Goal: Information Seeking & Learning: Learn about a topic

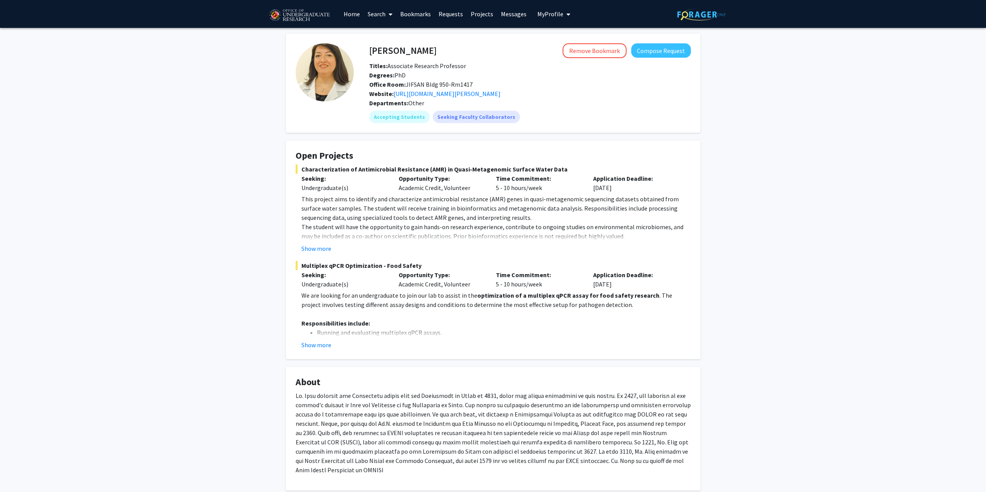
click at [414, 83] on span "Office Room: JIFSAN Bldg 950-Rm1417" at bounding box center [420, 85] width 103 height 8
click at [231, 145] on div "[PERSON_NAME] Remove Bookmark Compose Request Titles: Associate Research Profes…" at bounding box center [493, 489] width 986 height 923
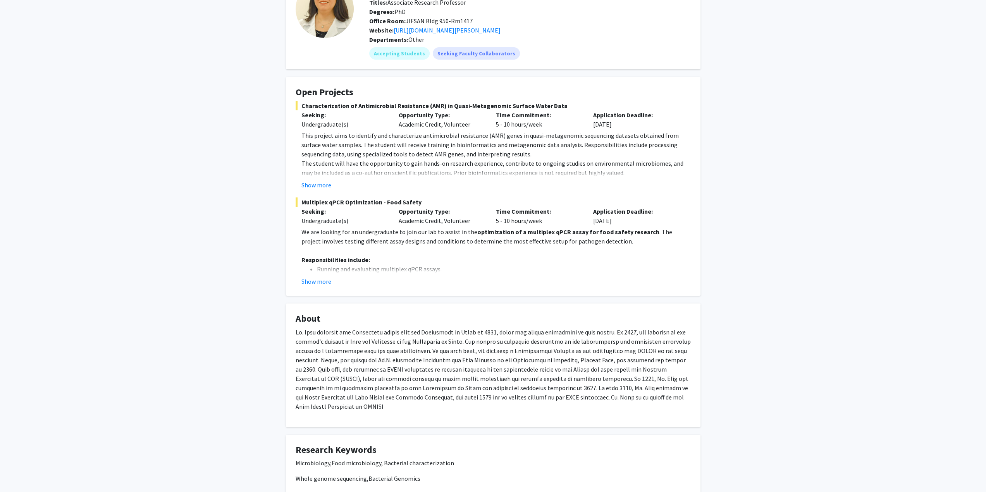
scroll to position [116, 0]
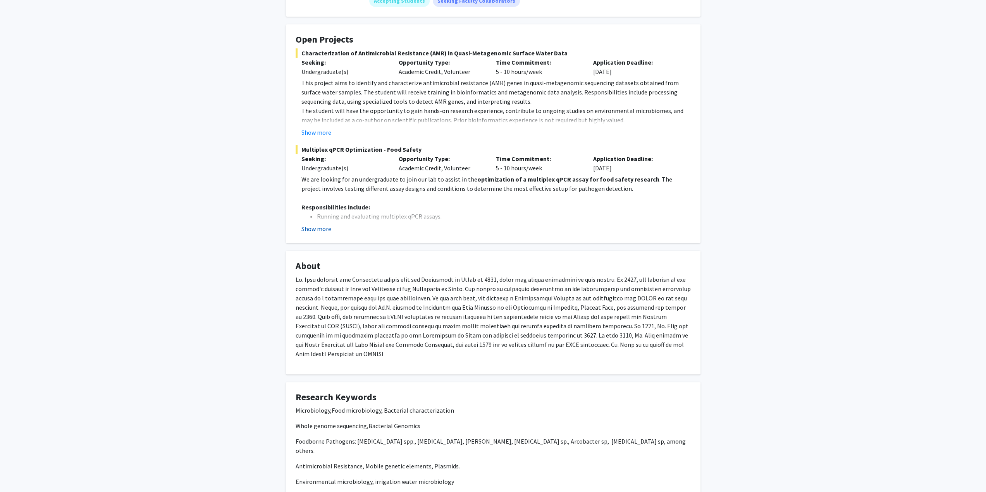
click at [322, 229] on button "Show more" at bounding box center [316, 228] width 30 height 9
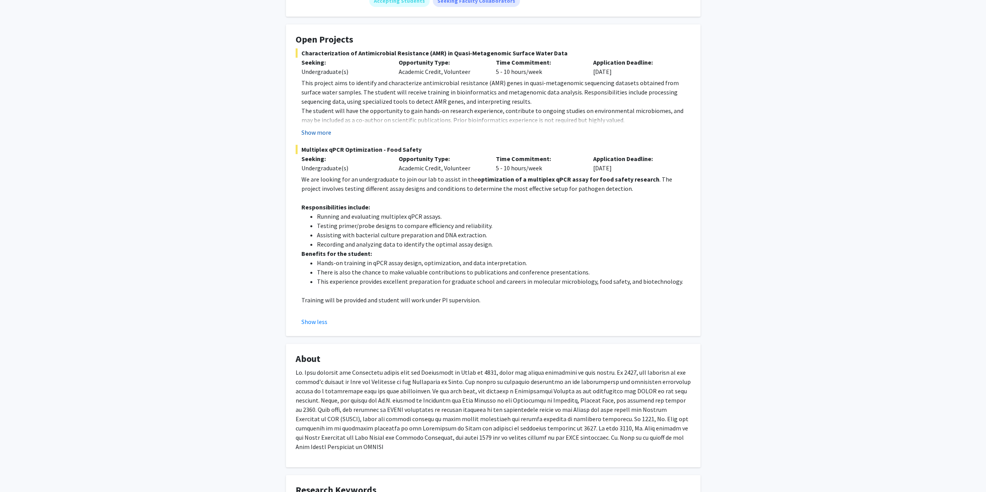
click at [319, 130] on button "Show more" at bounding box center [316, 132] width 30 height 9
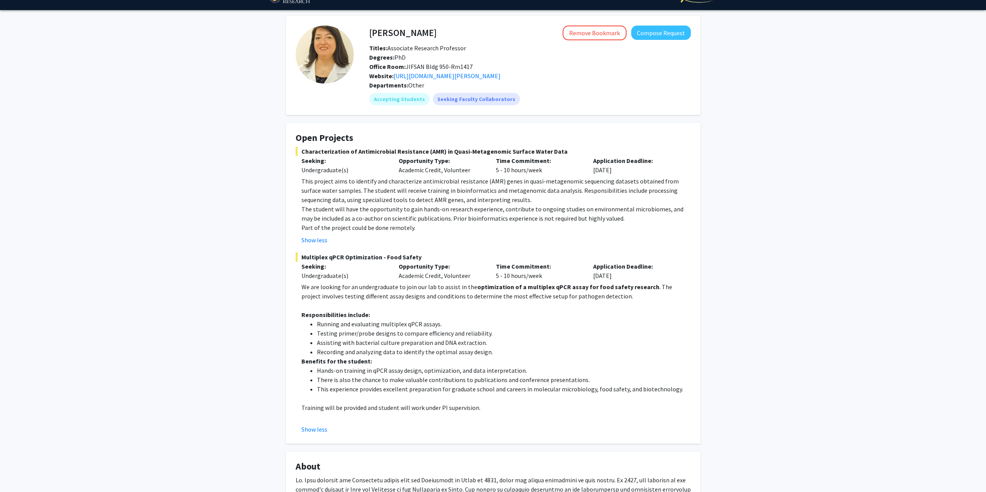
scroll to position [0, 0]
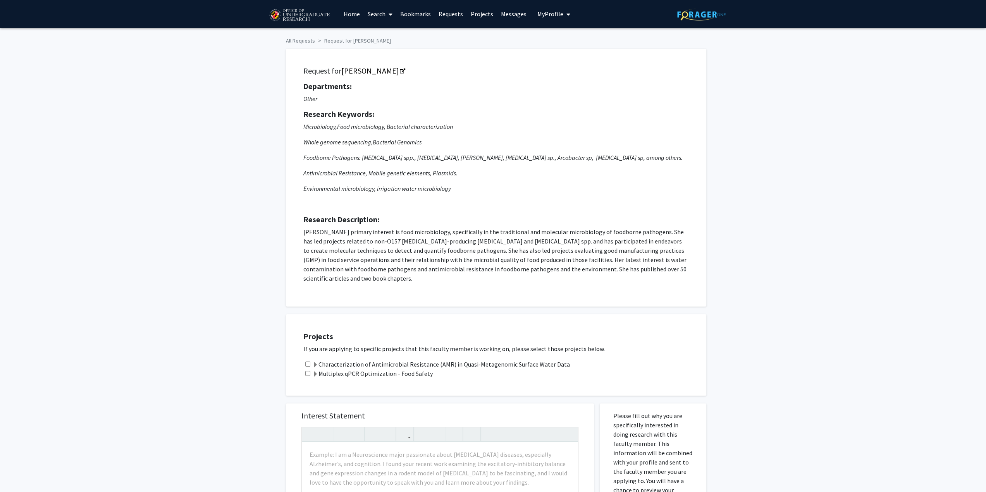
click at [306, 11] on img at bounding box center [299, 15] width 65 height 19
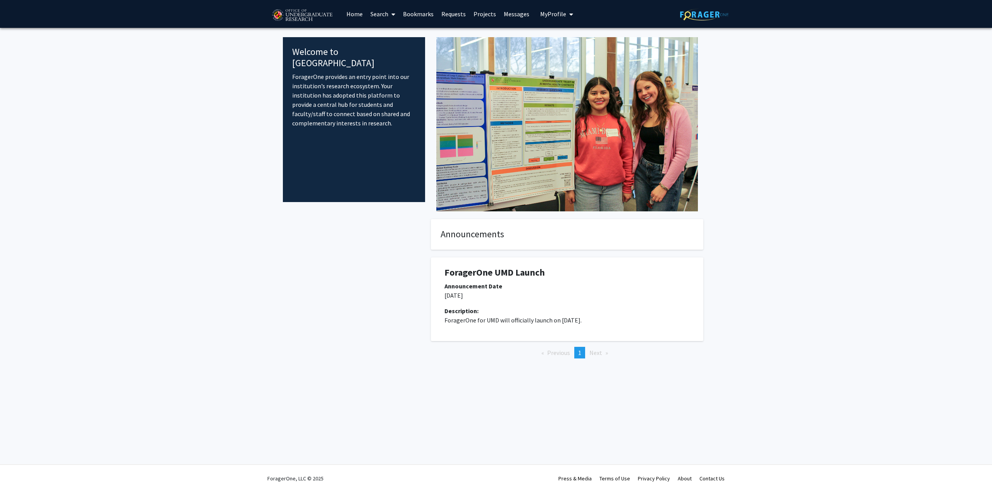
click at [385, 14] on link "Search" at bounding box center [382, 13] width 33 height 27
click at [403, 30] on span "Faculty/Staff" at bounding box center [394, 35] width 57 height 15
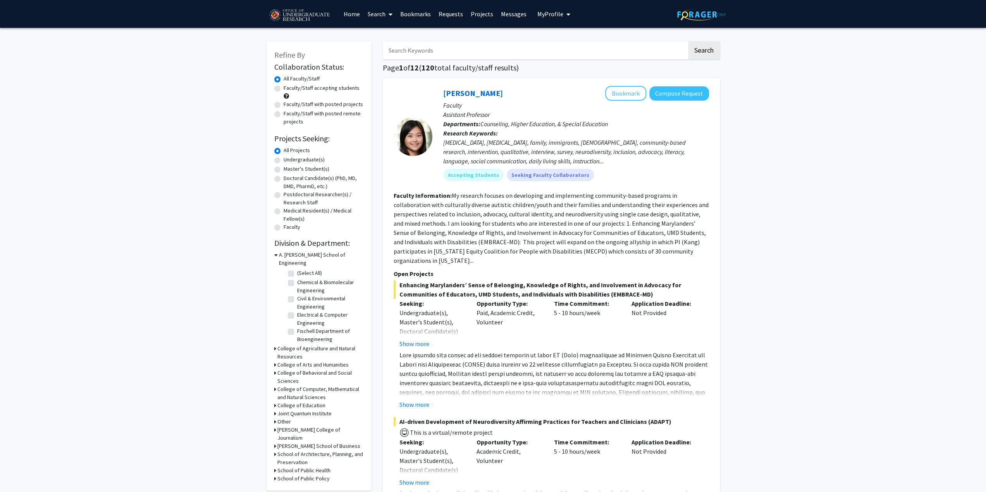
click at [284, 163] on label "Undergraduate(s)" at bounding box center [304, 160] width 41 height 8
click at [284, 161] on input "Undergraduate(s)" at bounding box center [286, 158] width 5 height 5
radio input "true"
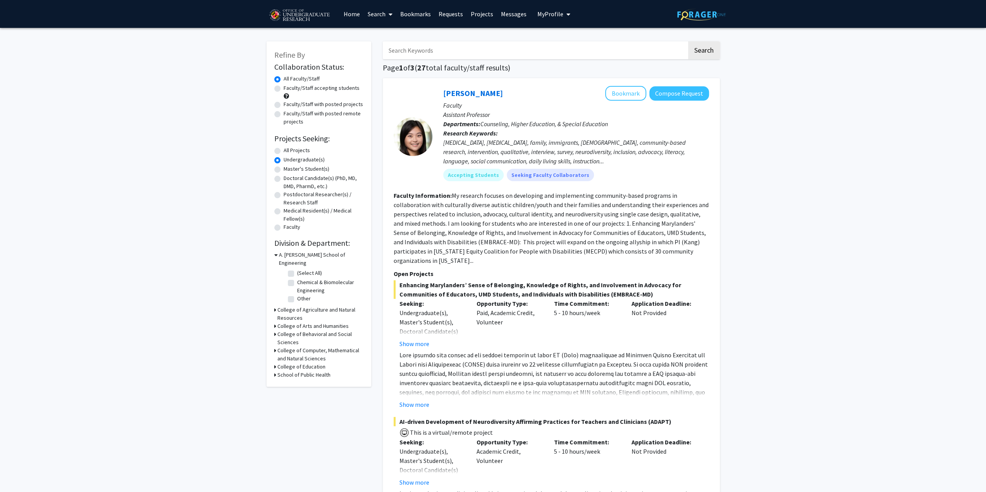
click at [275, 92] on div "Faculty/Staff accepting students" at bounding box center [318, 92] width 89 height 16
click at [284, 87] on label "Faculty/Staff accepting students" at bounding box center [322, 88] width 76 height 8
click at [284, 87] on input "Faculty/Staff accepting students" at bounding box center [286, 86] width 5 height 5
radio input "true"
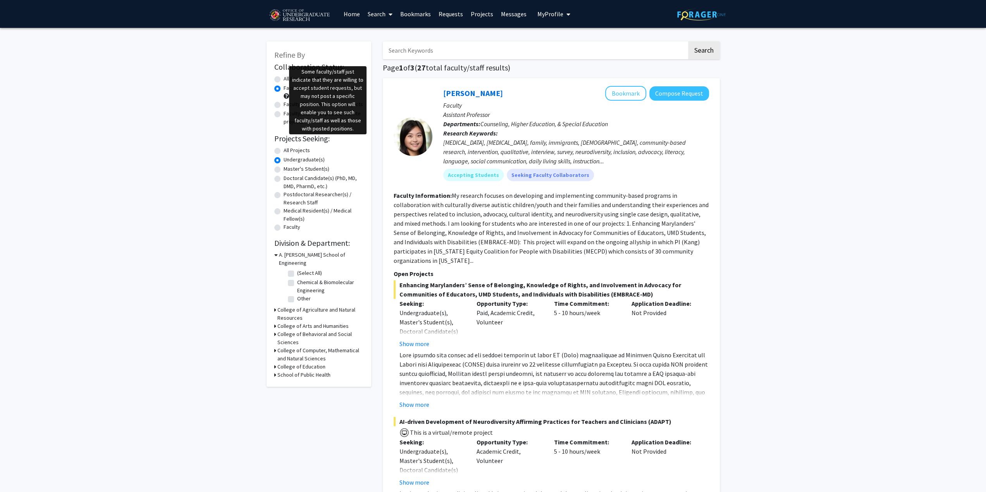
click at [286, 96] on span at bounding box center [286, 95] width 5 height 5
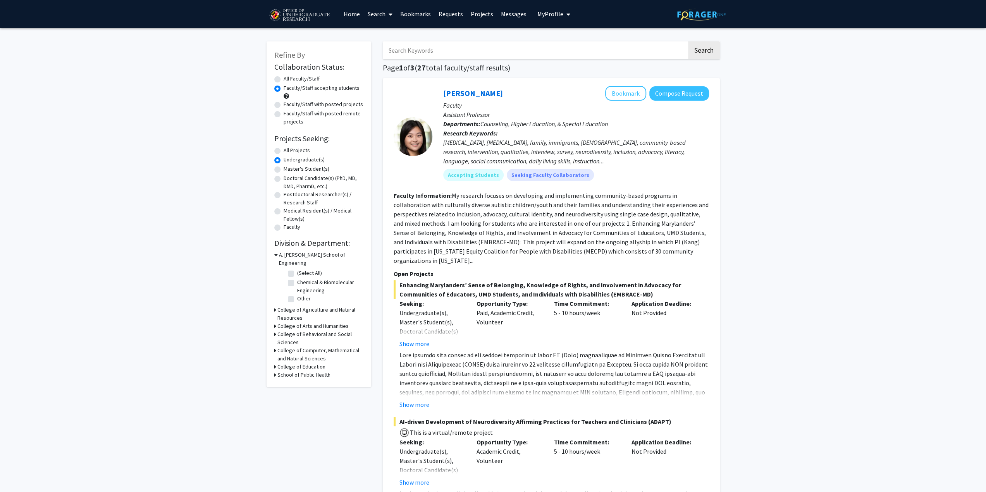
click at [286, 96] on span at bounding box center [286, 95] width 5 height 5
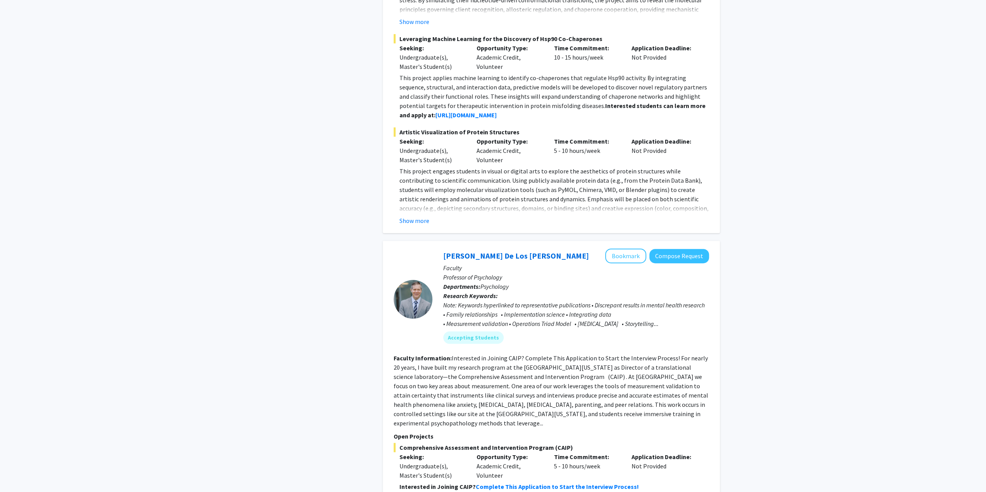
scroll to position [3607, 0]
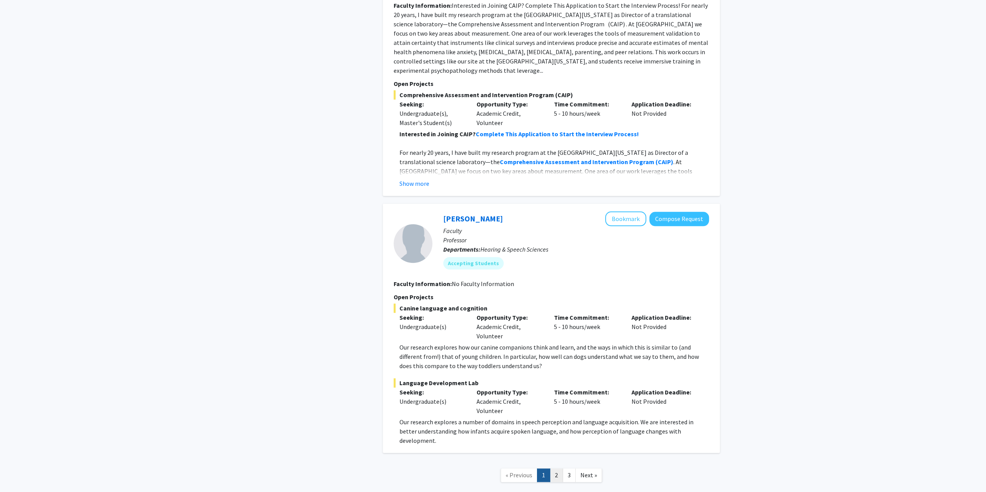
click at [554, 469] on link "2" at bounding box center [556, 476] width 13 height 14
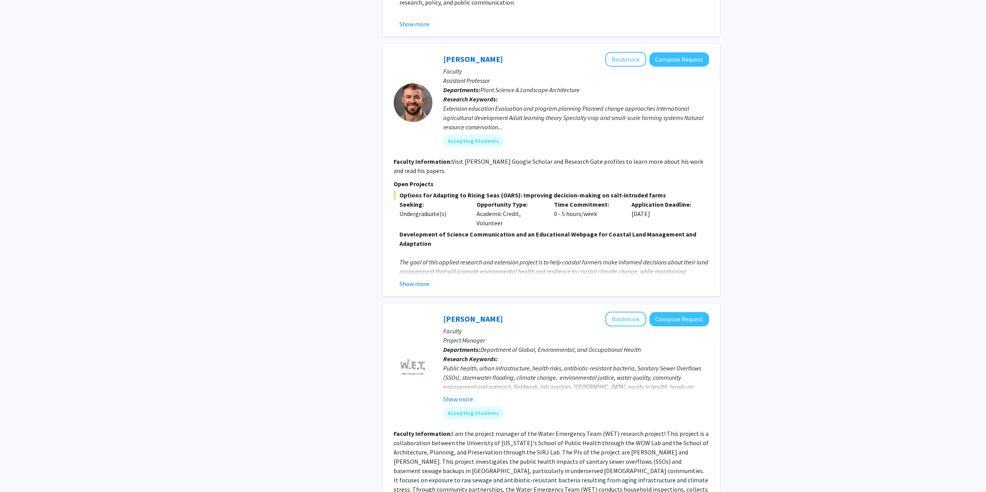
scroll to position [891, 0]
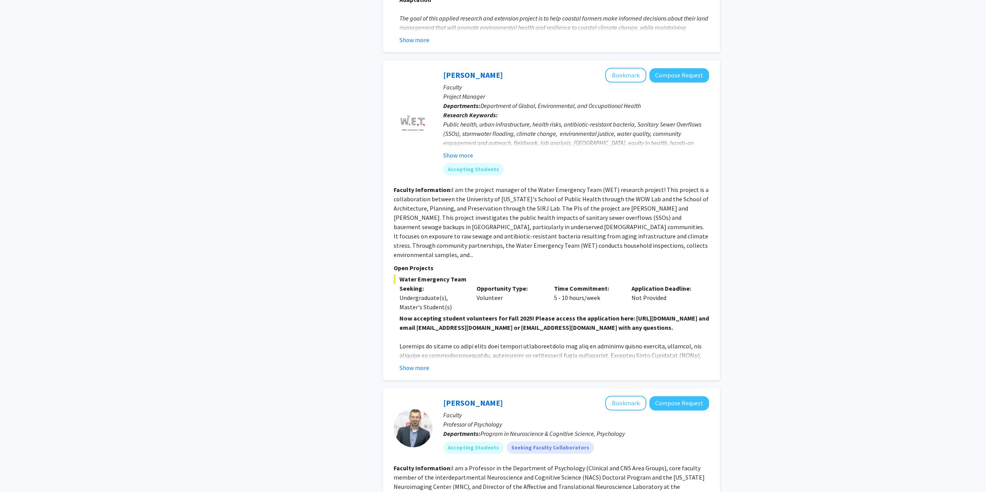
click at [461, 132] on fg-read-more "Public health, urban infrastructure, health risks, antibiotic-resistant bacteri…" at bounding box center [576, 140] width 266 height 40
click at [460, 151] on button "Show more" at bounding box center [458, 155] width 30 height 9
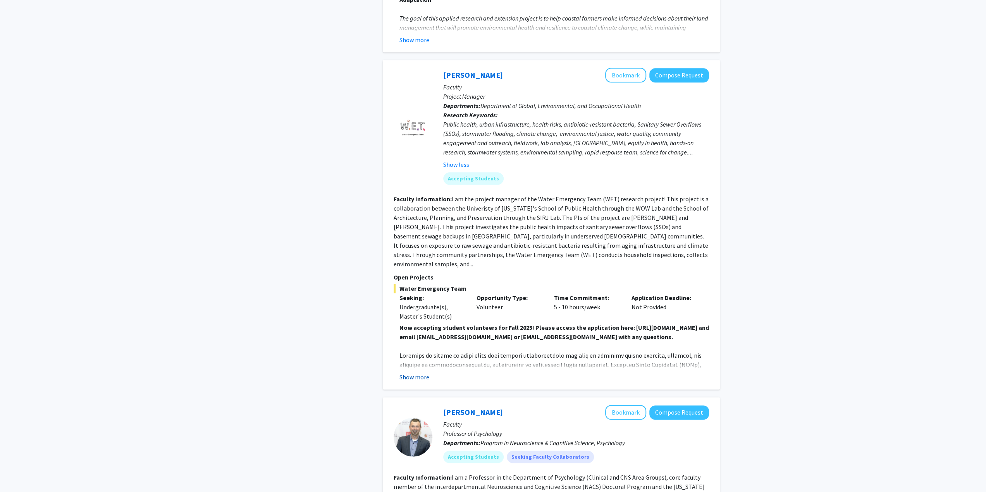
click at [426, 373] on button "Show more" at bounding box center [414, 377] width 30 height 9
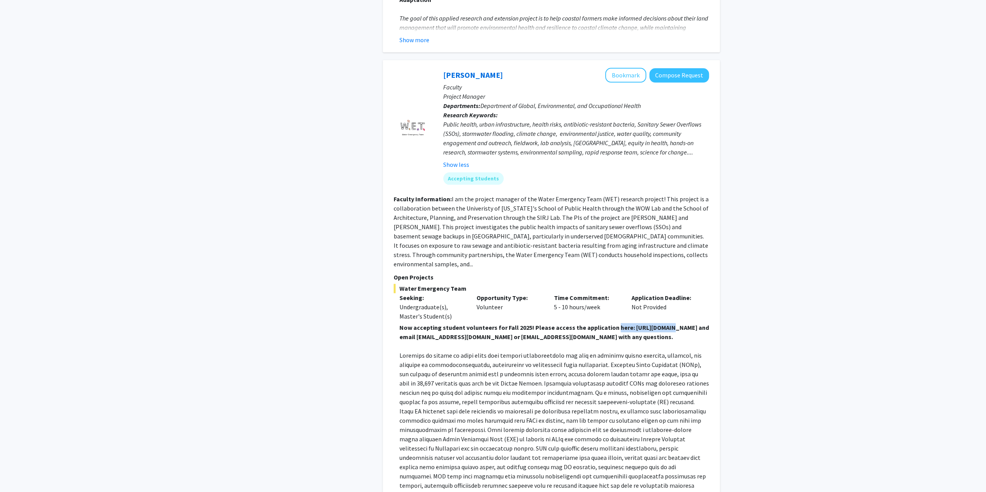
drag, startPoint x: 399, startPoint y: 317, endPoint x: 448, endPoint y: 320, distance: 49.3
click at [448, 324] on strong "Now accepting student volunteers for Fall 2025! Please access the application h…" at bounding box center [554, 332] width 310 height 17
drag, startPoint x: 415, startPoint y: 317, endPoint x: 519, endPoint y: 321, distance: 104.3
click at [519, 324] on strong "Now accepting student volunteers for Fall 2025! Please access the application h…" at bounding box center [554, 332] width 310 height 17
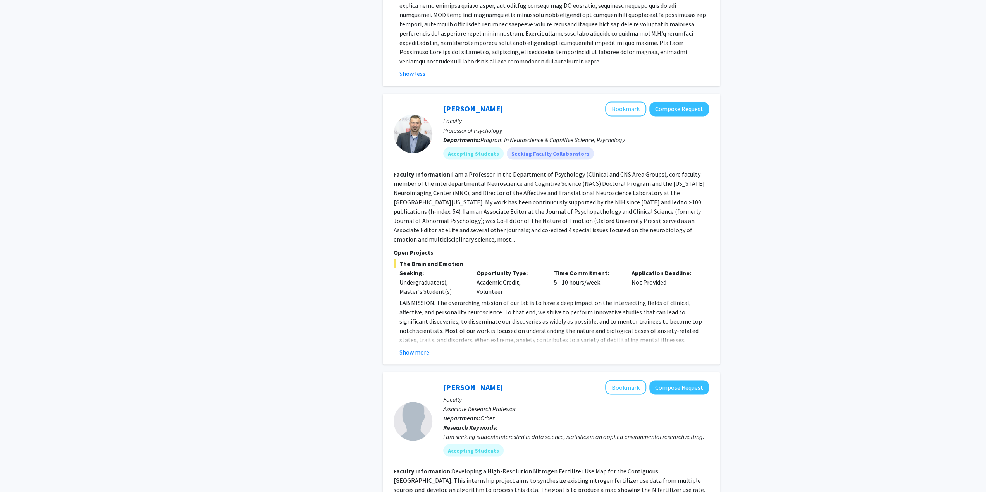
scroll to position [1356, 0]
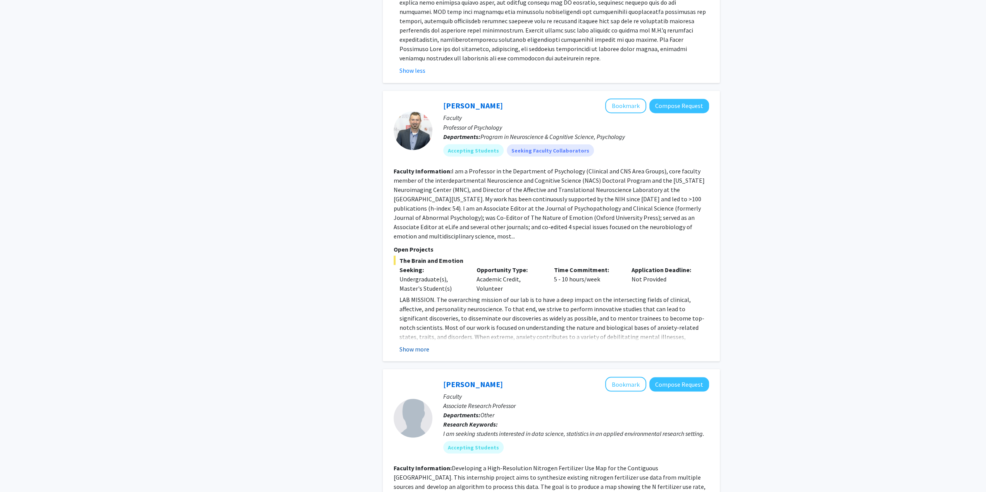
click at [418, 344] on button "Show more" at bounding box center [414, 348] width 30 height 9
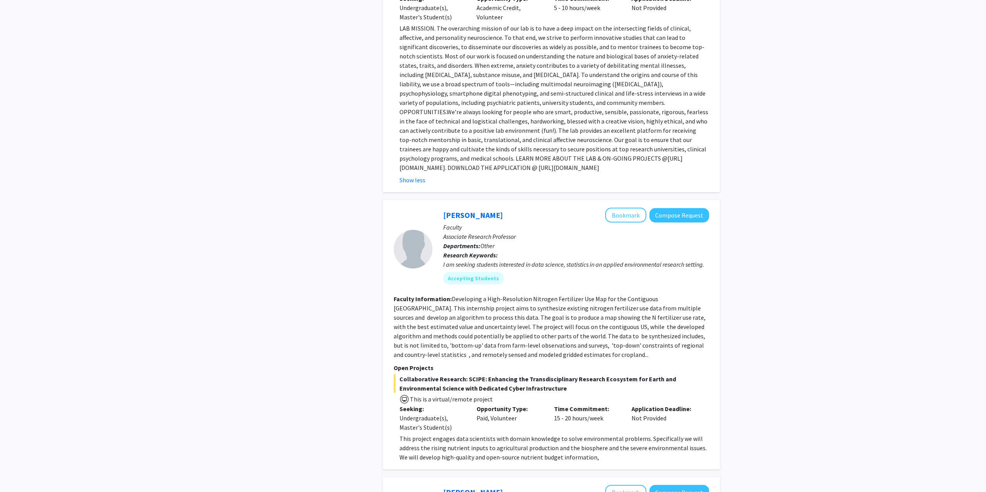
scroll to position [1705, 0]
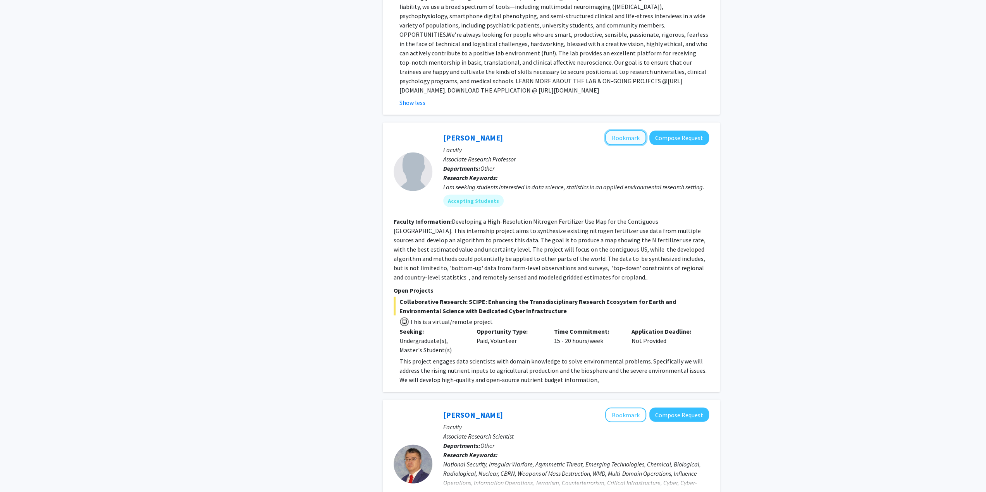
click at [618, 131] on button "Bookmark" at bounding box center [625, 138] width 41 height 15
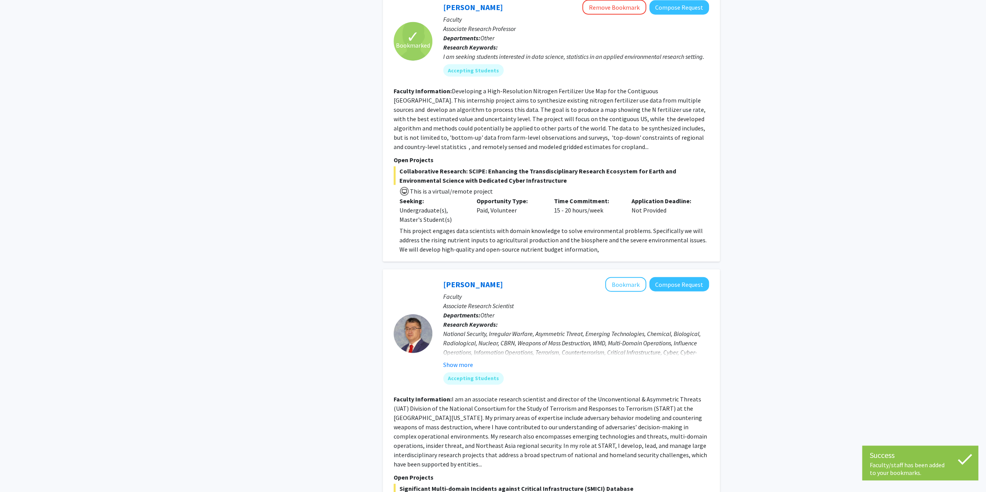
scroll to position [1898, 0]
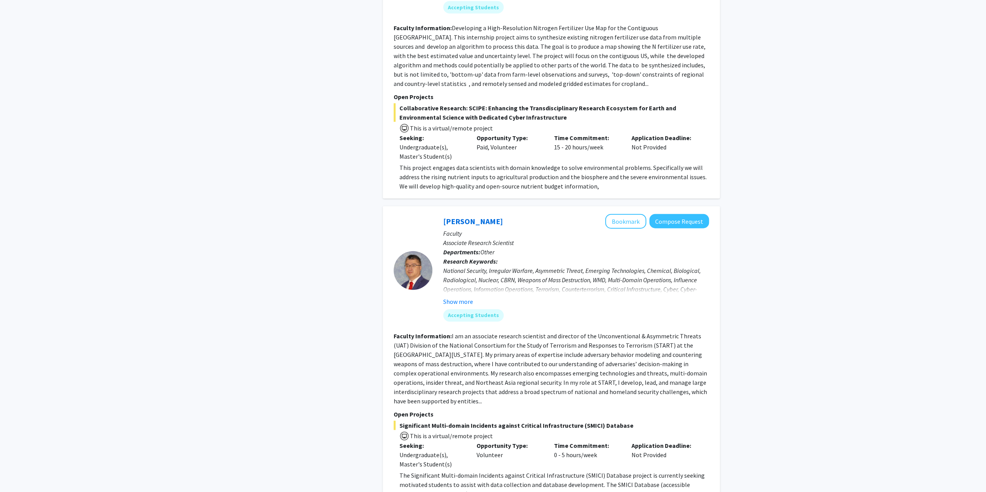
drag, startPoint x: 486, startPoint y: 120, endPoint x: 521, endPoint y: 122, distance: 35.7
click at [521, 133] on div "Opportunity Type: Paid, Volunteer" at bounding box center [509, 147] width 77 height 28
click at [531, 163] on p "This project engages data scientists with domain knowledge to solve environment…" at bounding box center [554, 177] width 310 height 28
drag, startPoint x: 563, startPoint y: 114, endPoint x: 607, endPoint y: 119, distance: 45.2
click at [607, 133] on div "Time Commitment: 15 - 20 hours/week" at bounding box center [586, 147] width 77 height 28
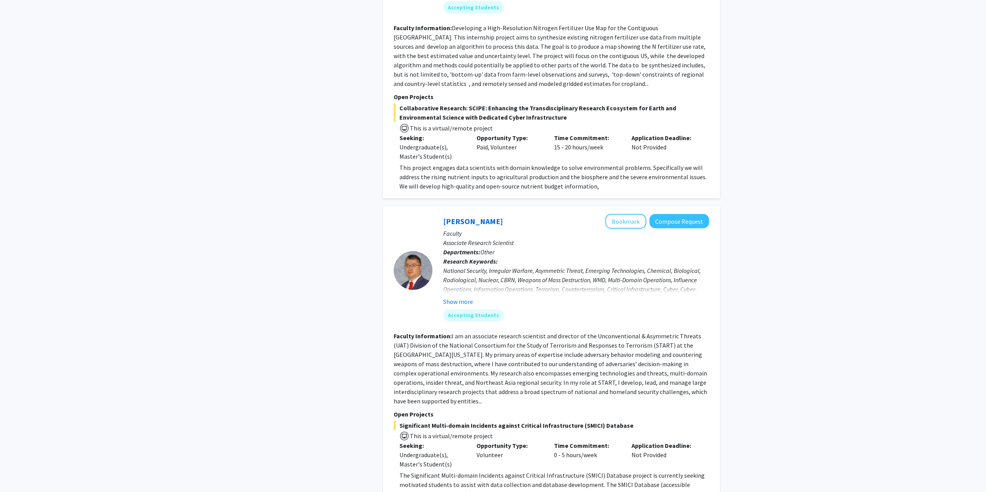
click at [498, 238] on p "Associate Research Scientist" at bounding box center [576, 242] width 266 height 9
click at [461, 297] on button "Show more" at bounding box center [458, 301] width 30 height 9
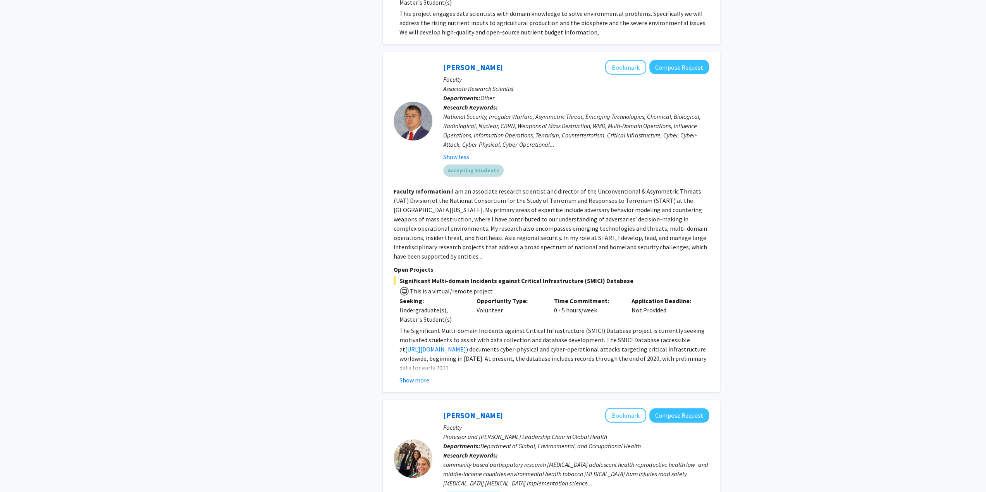
scroll to position [1937, 0]
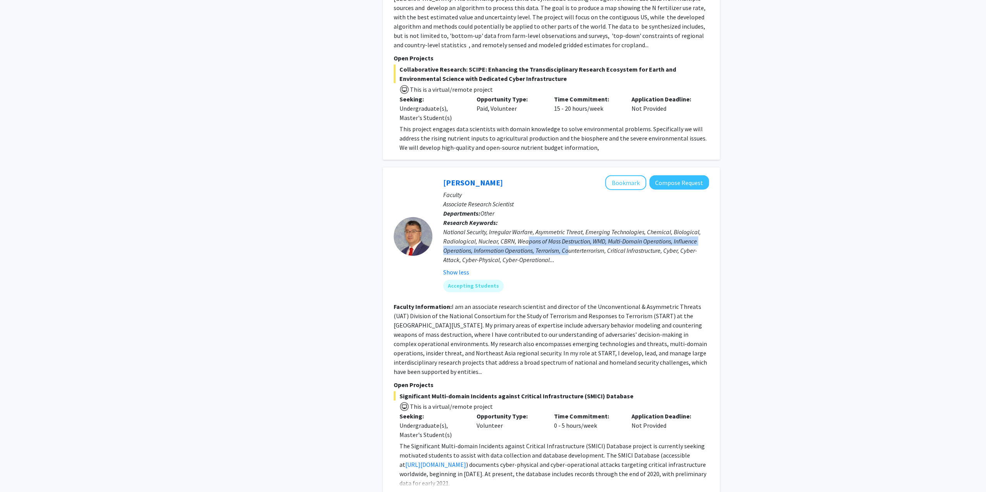
drag, startPoint x: 526, startPoint y: 215, endPoint x: 570, endPoint y: 223, distance: 44.8
click at [570, 227] on div "National Security, Irregular Warfare, Asymmetric Threat, Emerging Technologies,…" at bounding box center [576, 245] width 266 height 37
click at [549, 279] on div "Accepting Students" at bounding box center [576, 286] width 269 height 15
click at [544, 303] on fg-read-more "I am an associate research scientist and director of the Unconventional & Asymm…" at bounding box center [550, 339] width 313 height 73
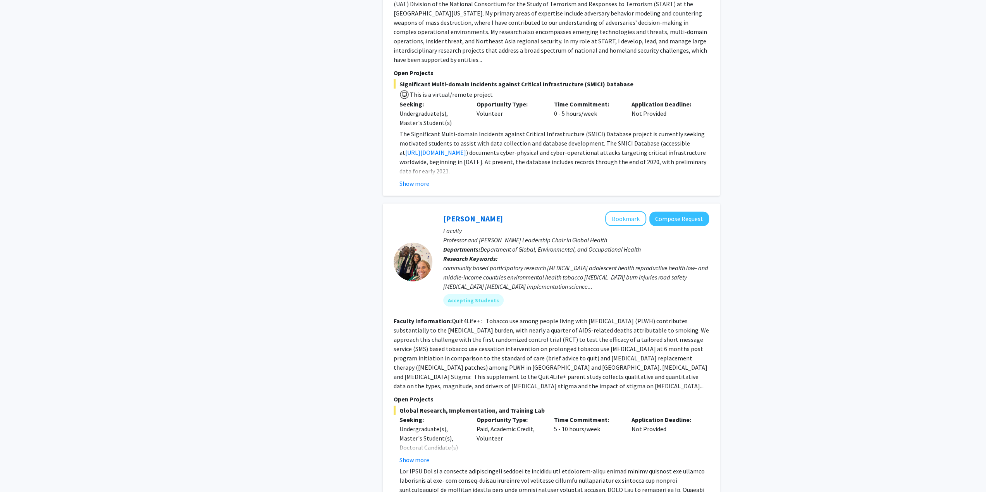
scroll to position [2324, 0]
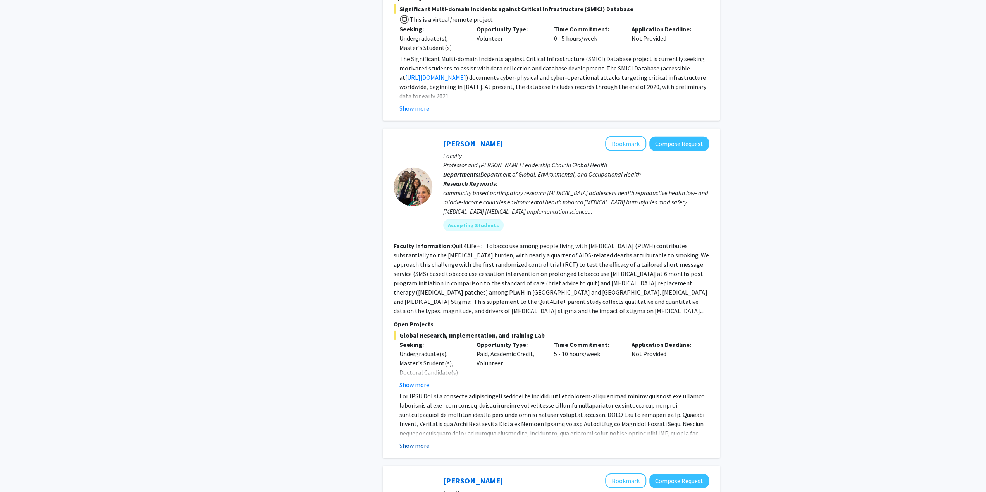
click at [419, 441] on button "Show more" at bounding box center [414, 445] width 30 height 9
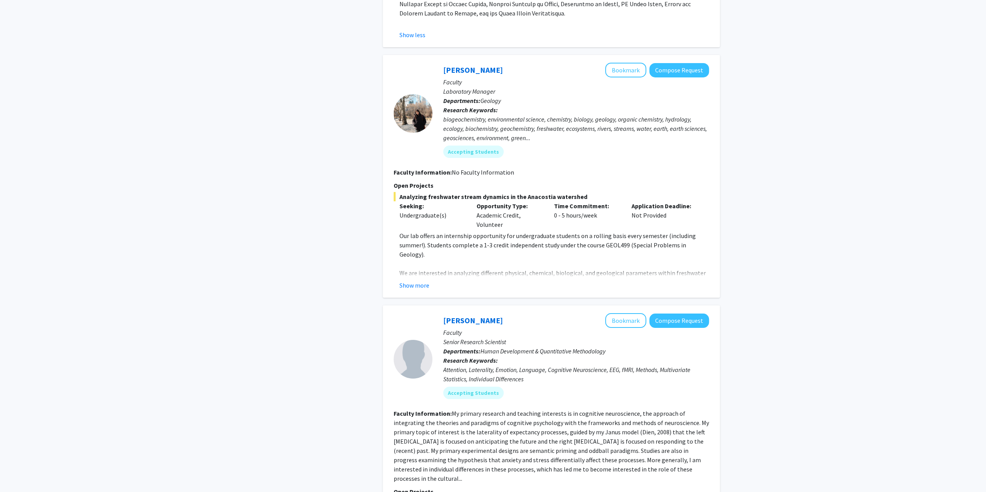
scroll to position [2944, 0]
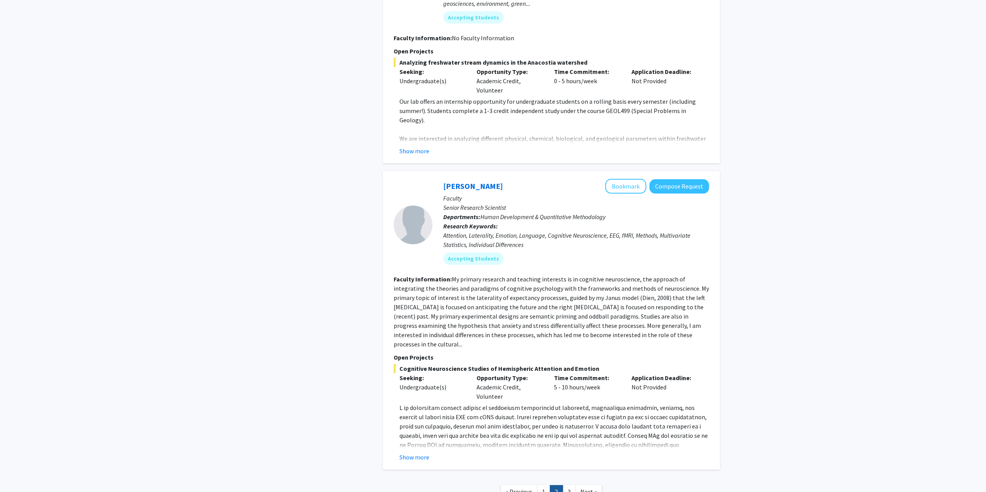
click at [566, 485] on link "3" at bounding box center [569, 492] width 13 height 14
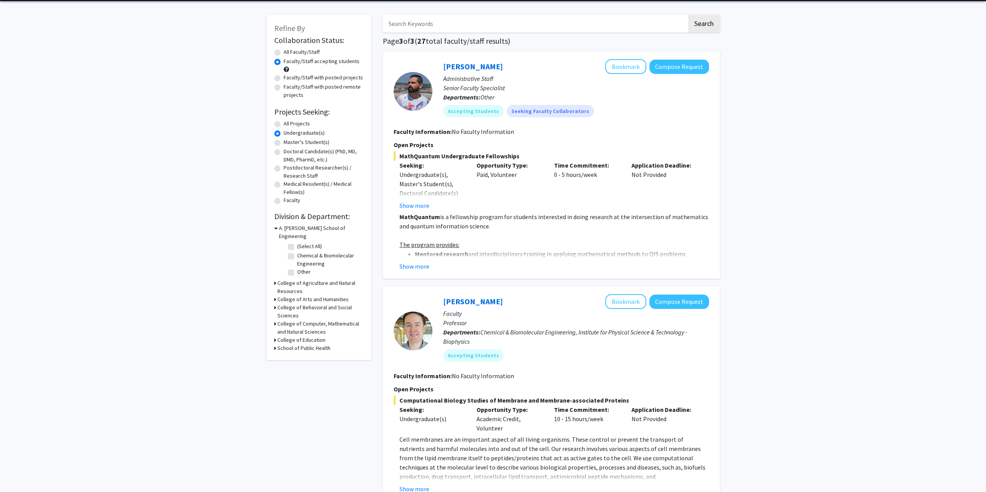
scroll to position [39, 0]
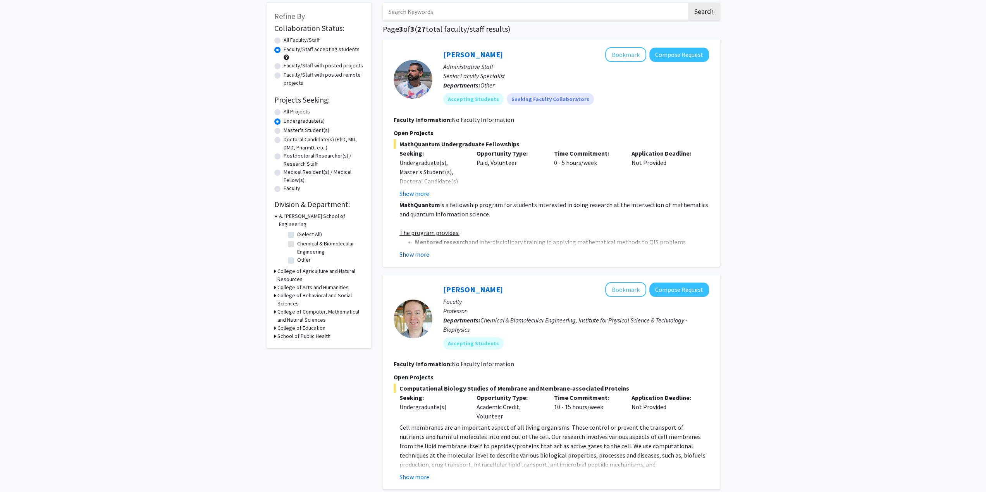
click at [424, 255] on button "Show more" at bounding box center [414, 254] width 30 height 9
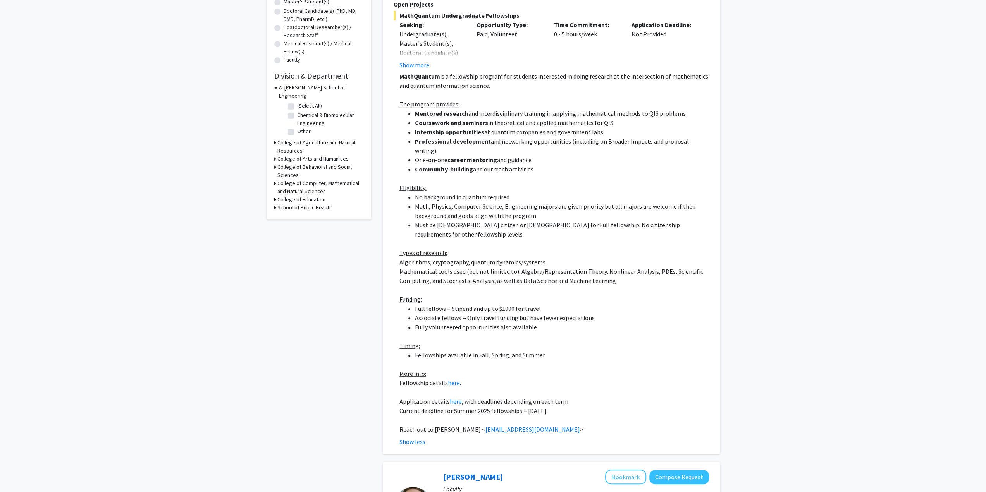
scroll to position [271, 0]
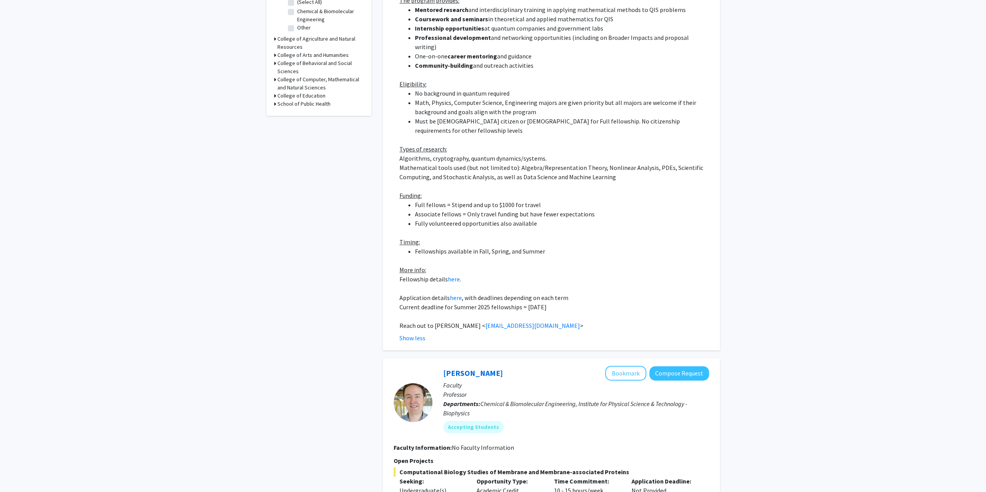
click at [569, 135] on p at bounding box center [554, 139] width 310 height 9
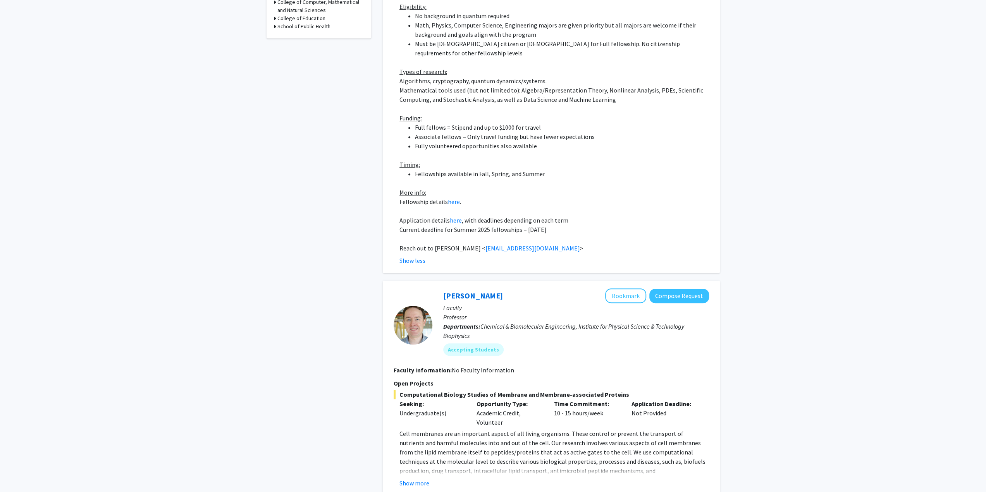
scroll to position [504, 0]
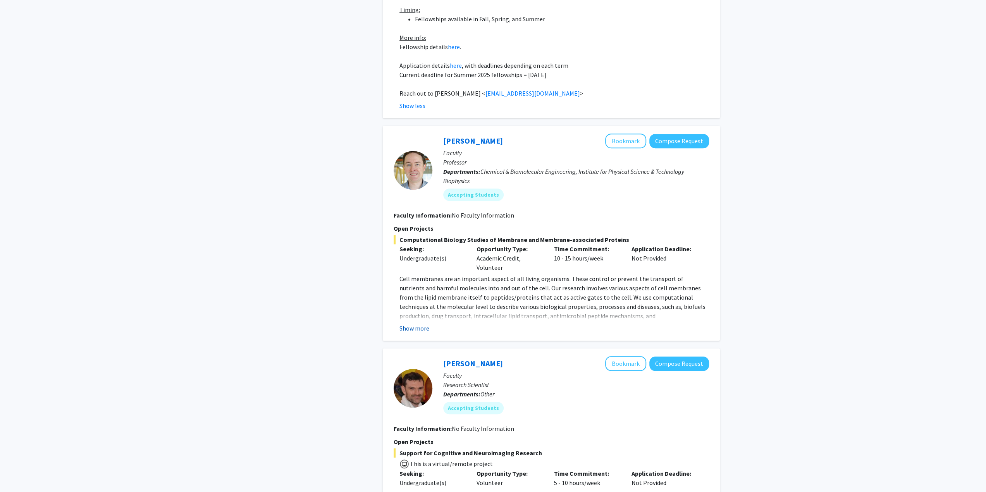
click at [426, 324] on button "Show more" at bounding box center [414, 328] width 30 height 9
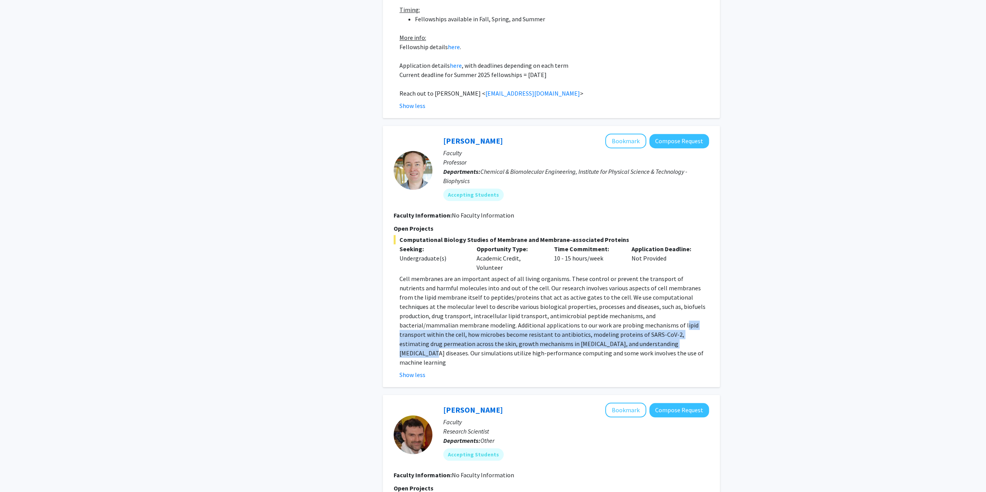
drag, startPoint x: 588, startPoint y: 320, endPoint x: 562, endPoint y: 336, distance: 30.2
click at [562, 336] on p "Cell membranes are an important aspect of all living organisms. These control o…" at bounding box center [554, 320] width 310 height 93
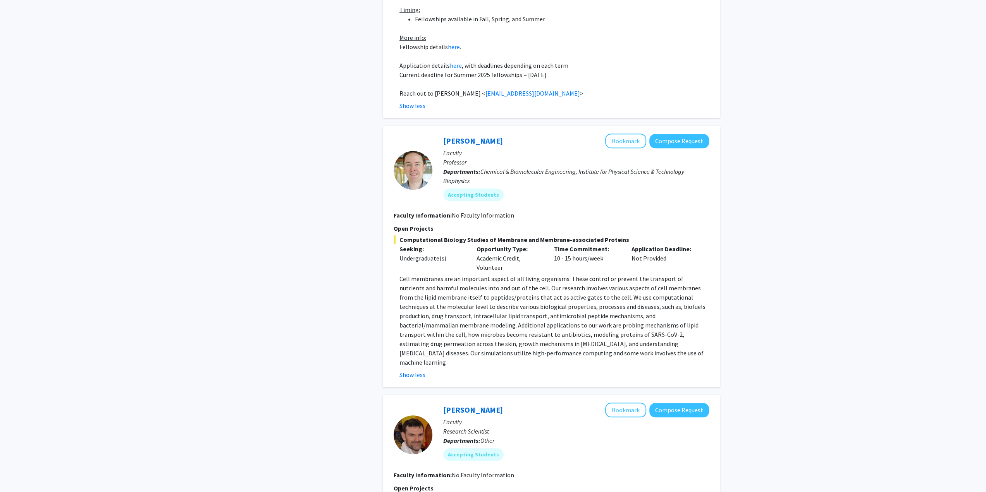
click at [561, 340] on p "Cell membranes are an important aspect of all living organisms. These control o…" at bounding box center [554, 320] width 310 height 93
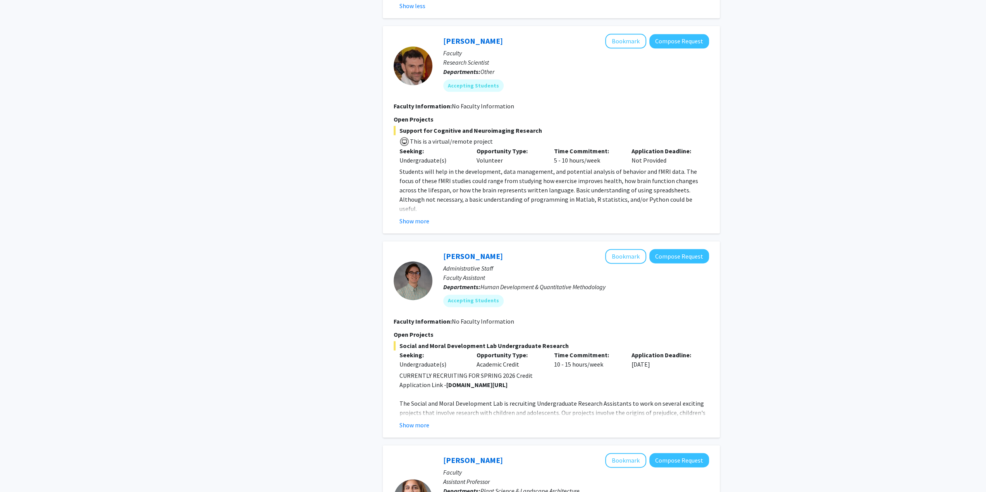
scroll to position [891, 0]
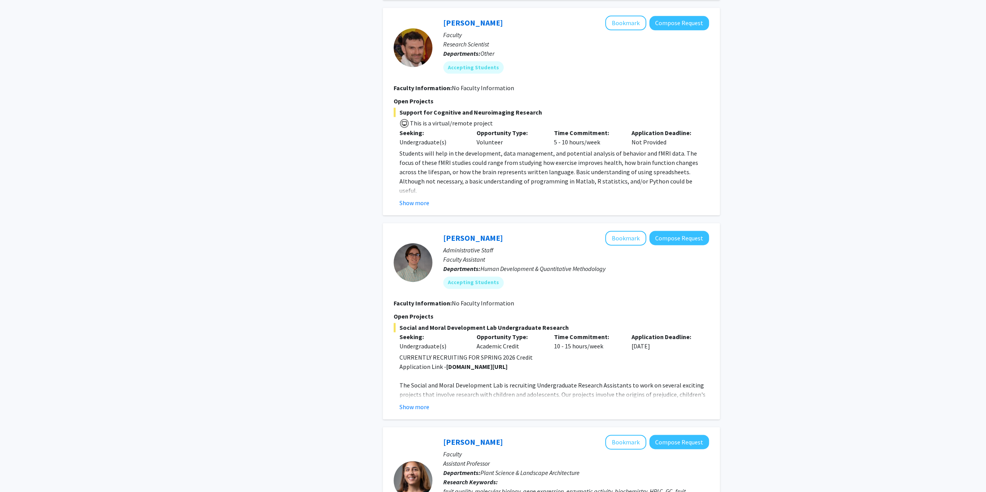
click at [432, 198] on div "Show more" at bounding box center [554, 202] width 310 height 9
click at [428, 198] on button "Show more" at bounding box center [414, 202] width 30 height 9
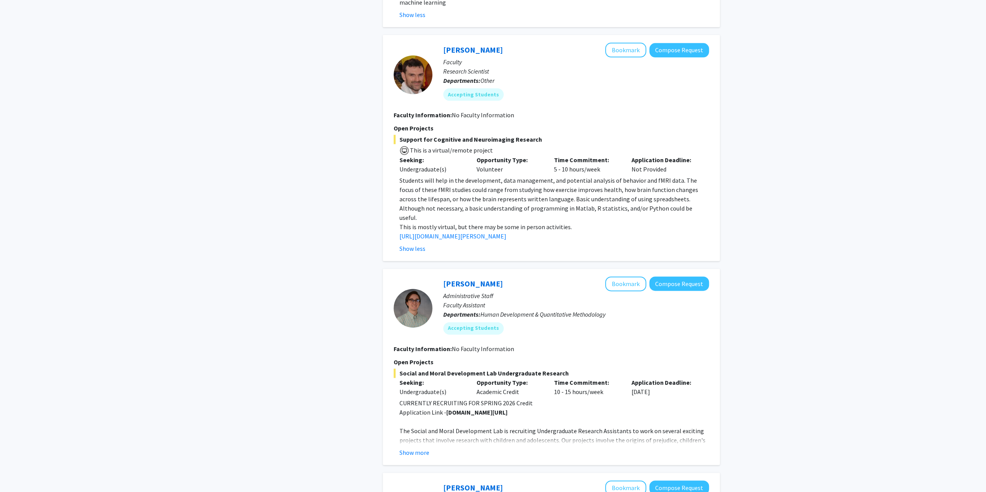
scroll to position [852, 0]
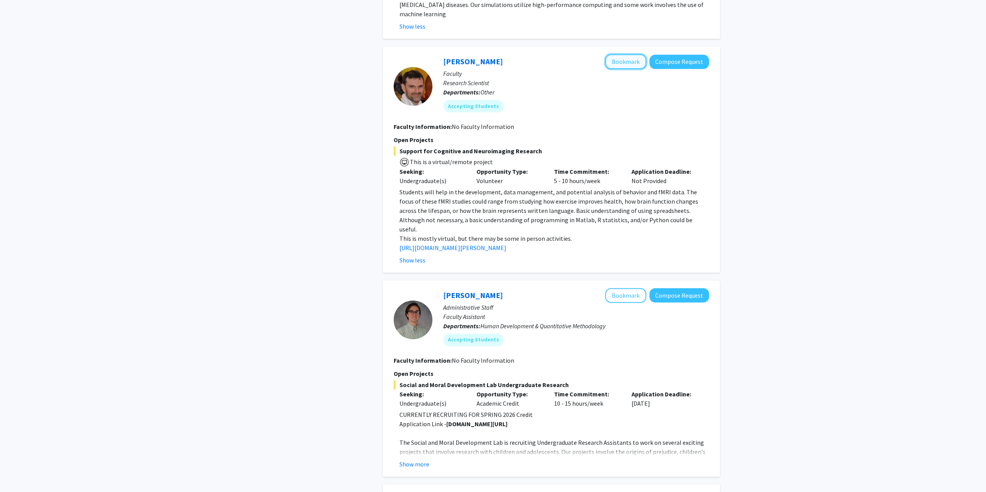
click at [633, 54] on button "Bookmark" at bounding box center [625, 61] width 41 height 15
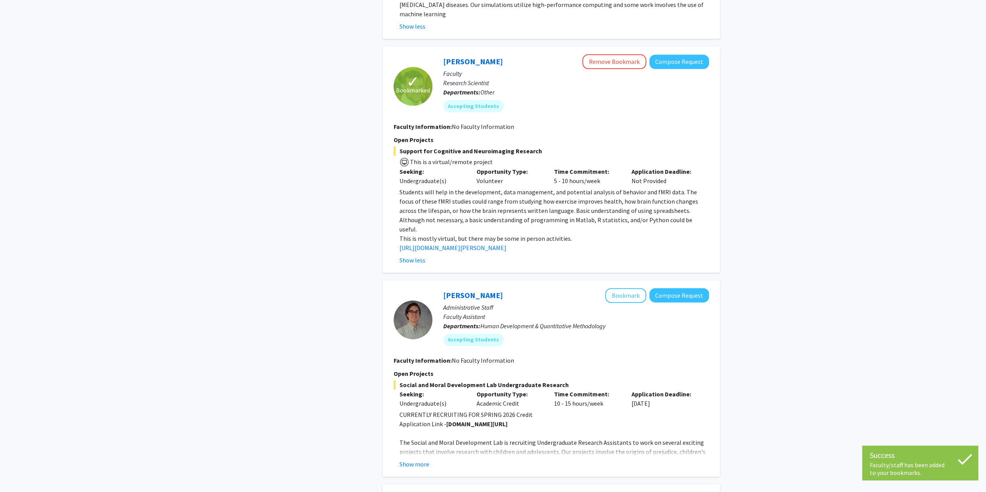
click at [531, 146] on span "Support for Cognitive and Neuroimaging Research" at bounding box center [551, 150] width 315 height 9
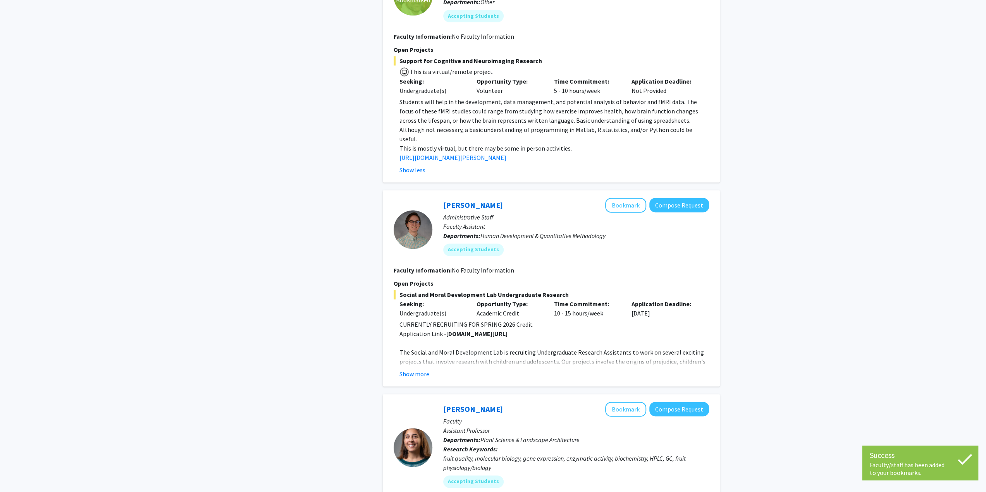
scroll to position [969, 0]
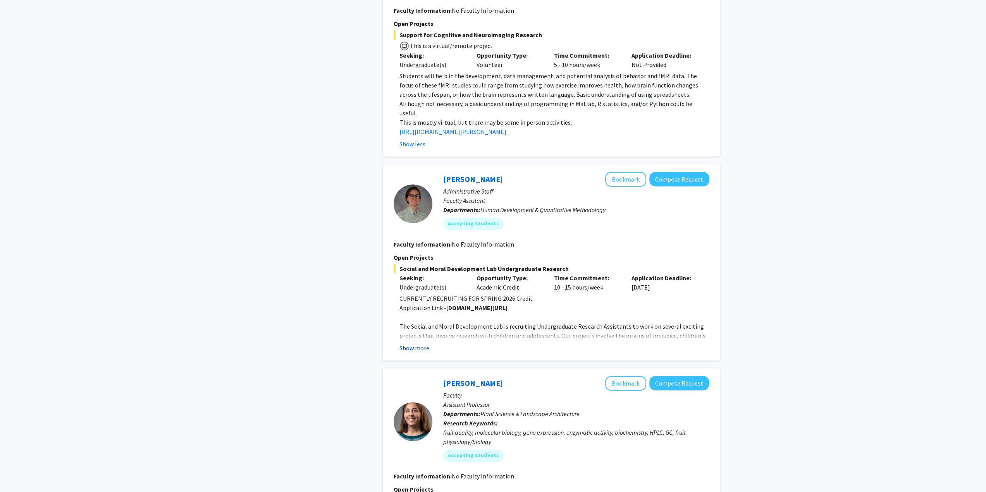
click at [404, 344] on button "Show more" at bounding box center [414, 348] width 30 height 9
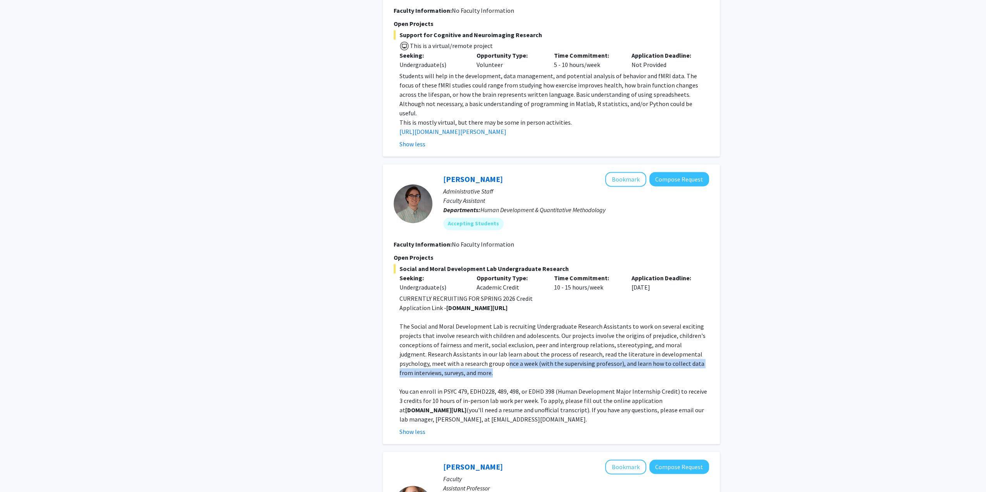
drag, startPoint x: 475, startPoint y: 337, endPoint x: 485, endPoint y: 348, distance: 15.1
click at [480, 343] on p "The Social and Moral Development Lab is recruiting Undergraduate Research Assis…" at bounding box center [554, 350] width 310 height 56
click at [494, 378] on p at bounding box center [554, 382] width 310 height 9
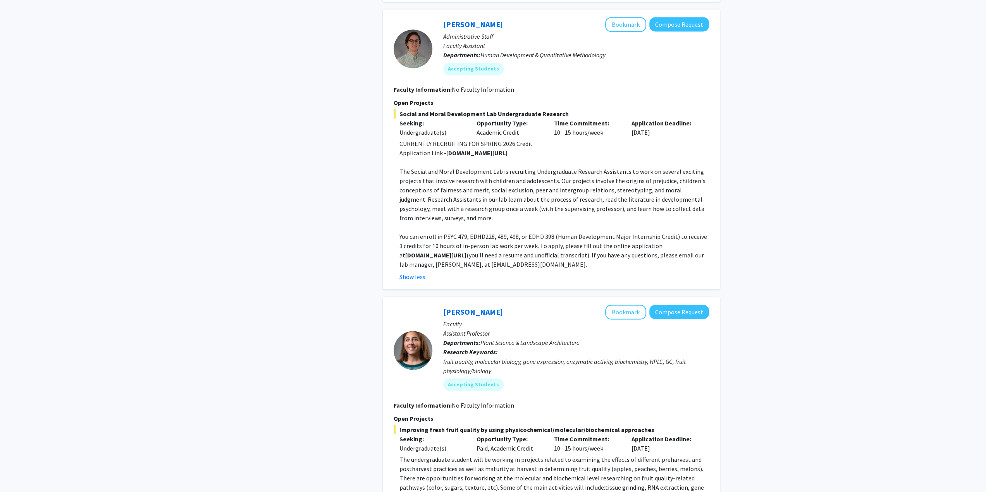
scroll to position [1201, 0]
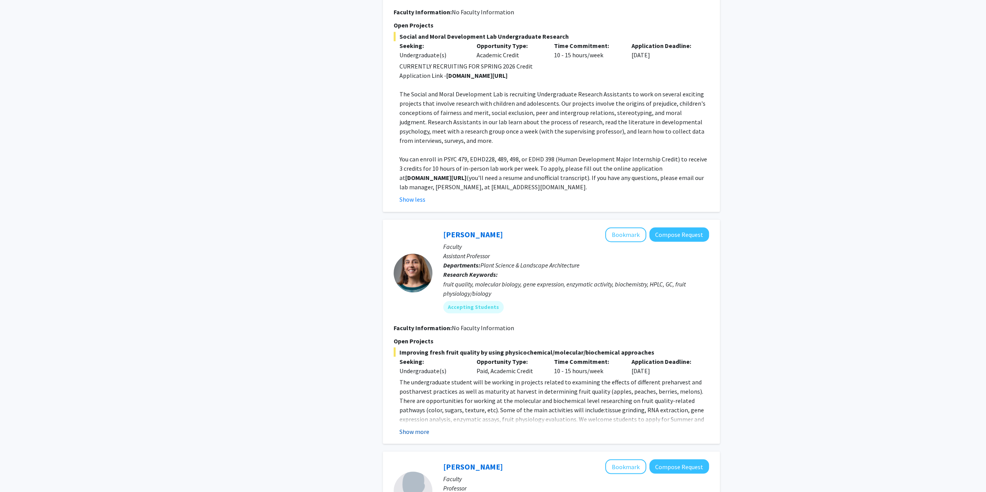
click at [427, 427] on button "Show more" at bounding box center [414, 431] width 30 height 9
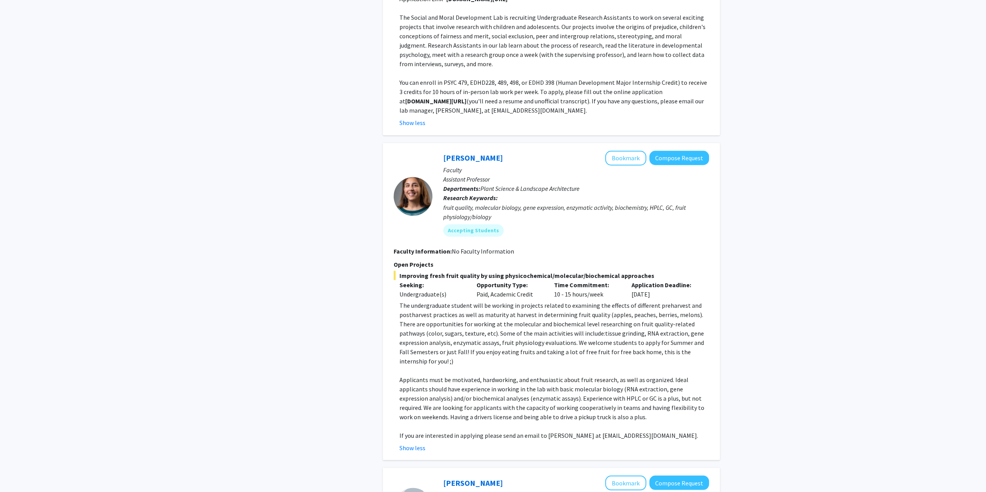
scroll to position [1278, 0]
drag, startPoint x: 509, startPoint y: 323, endPoint x: 645, endPoint y: 323, distance: 135.2
click at [645, 323] on span "The undergraduate student will be working in projects related to examining the …" at bounding box center [551, 333] width 305 height 64
click at [620, 365] on p at bounding box center [554, 369] width 310 height 9
drag, startPoint x: 474, startPoint y: 325, endPoint x: 596, endPoint y: 325, distance: 121.6
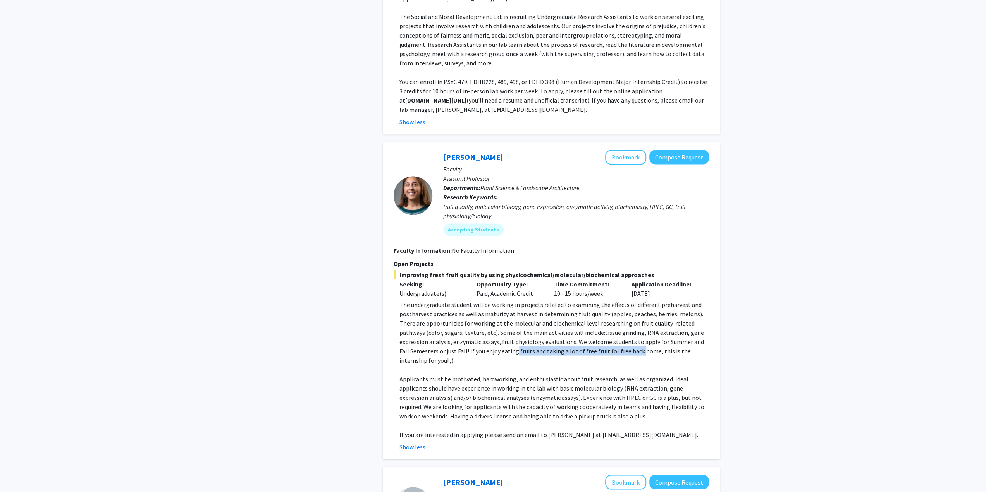
click at [596, 325] on span "The undergraduate student will be working in projects related to examining the …" at bounding box center [551, 333] width 305 height 64
click at [547, 375] on span "Applicants must be motivated, hardworking, and enthusiastic about fruit researc…" at bounding box center [551, 397] width 305 height 45
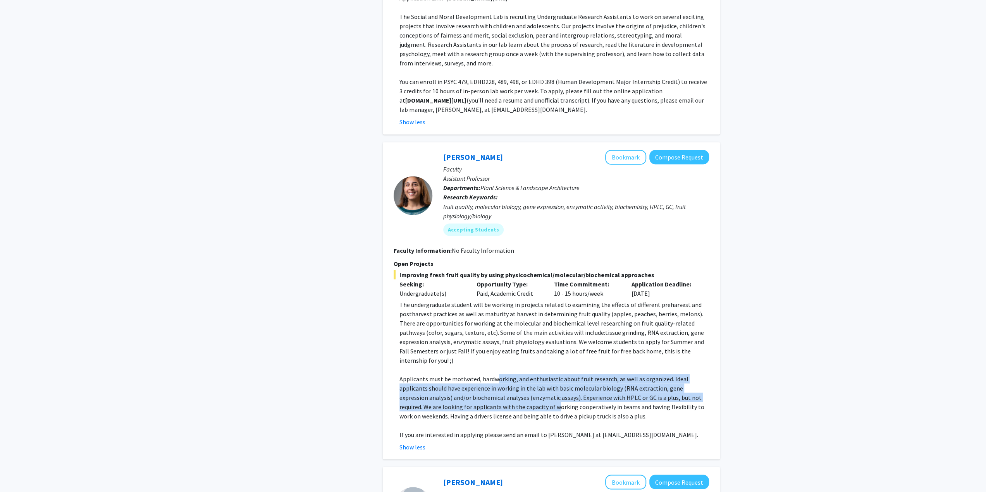
drag, startPoint x: 496, startPoint y: 342, endPoint x: 492, endPoint y: 368, distance: 25.8
click at [492, 375] on span "Applicants must be motivated, hardworking, and enthusiastic about fruit researc…" at bounding box center [551, 397] width 305 height 45
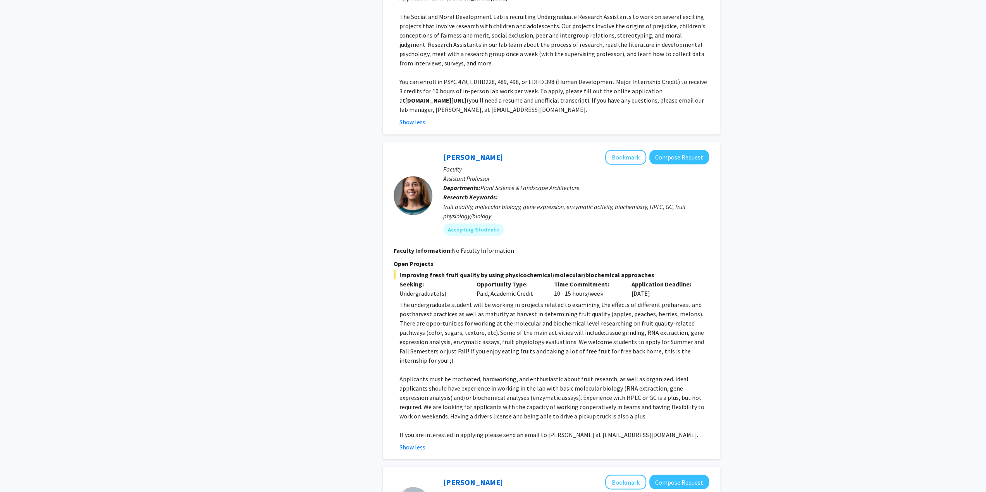
click at [502, 375] on span "Applicants must be motivated, hardworking, and enthusiastic about fruit researc…" at bounding box center [551, 397] width 305 height 45
drag, startPoint x: 677, startPoint y: 368, endPoint x: 552, endPoint y: 377, distance: 124.7
click at [552, 377] on span "Applicants must be motivated, hardworking, and enthusiastic about fruit researc…" at bounding box center [551, 397] width 305 height 45
click at [575, 379] on p "Applicants must be motivated, hardworking, and enthusiastic about fruit researc…" at bounding box center [554, 397] width 310 height 46
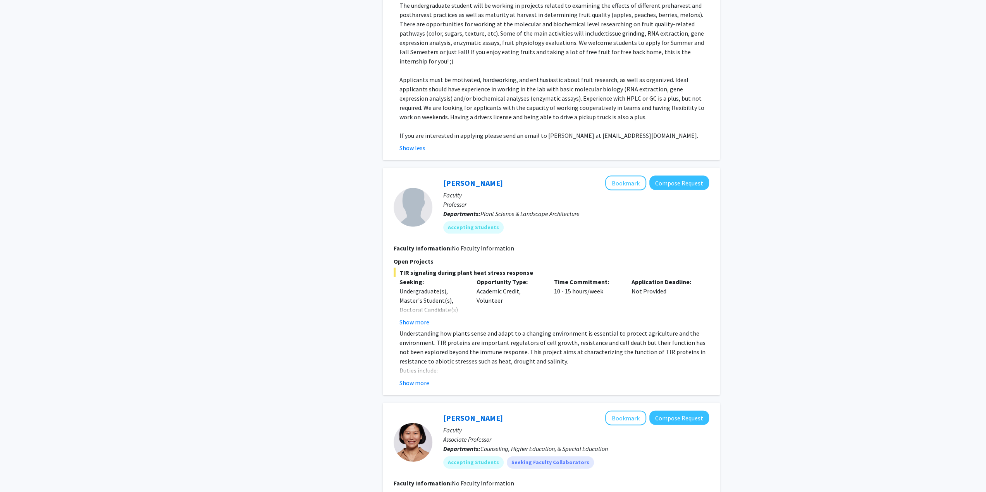
scroll to position [1588, 0]
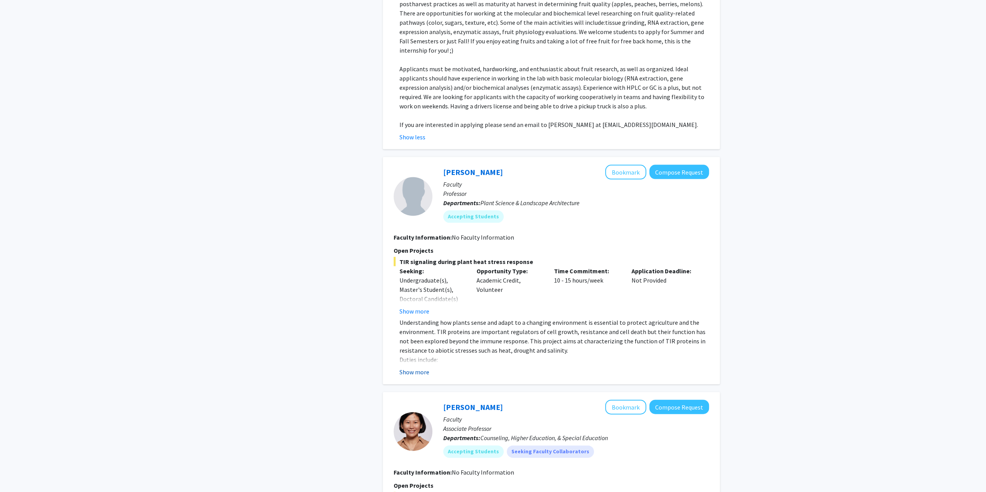
click at [418, 368] on button "Show more" at bounding box center [414, 372] width 30 height 9
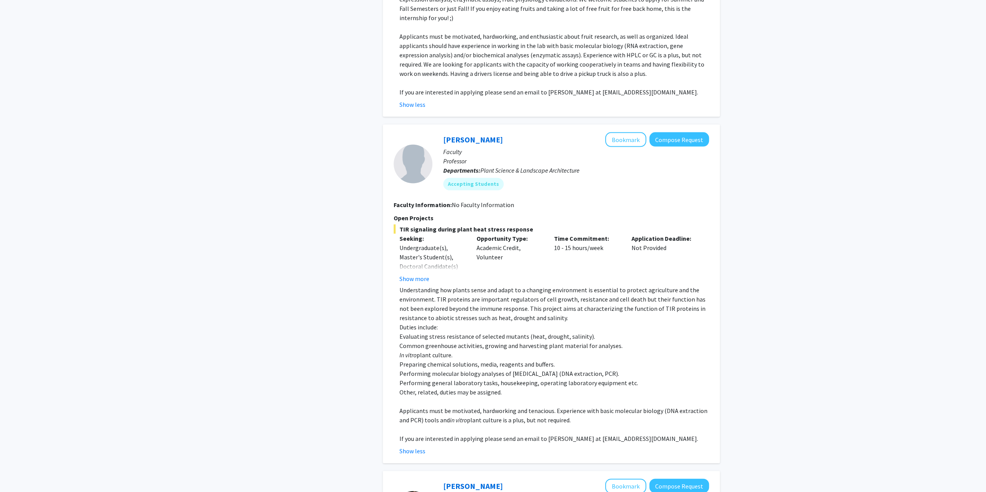
scroll to position [1666, 0]
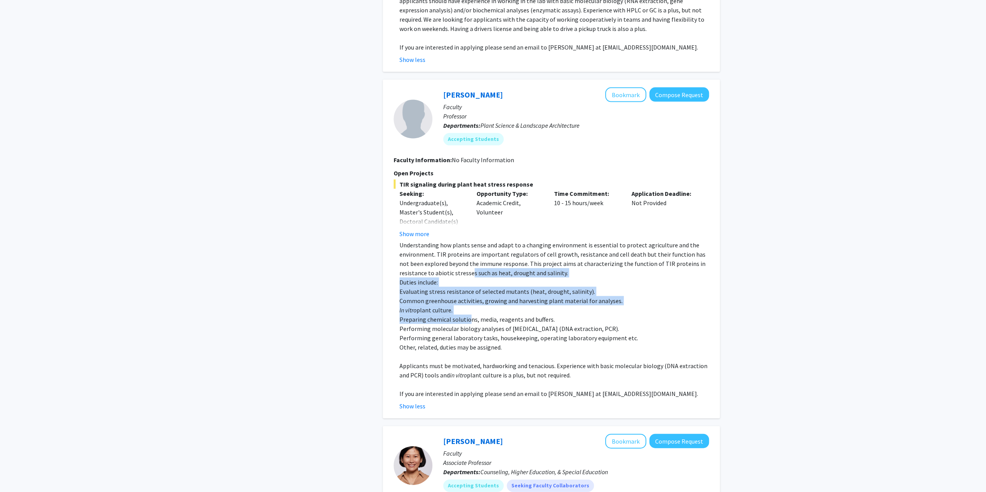
drag, startPoint x: 468, startPoint y: 233, endPoint x: 470, endPoint y: 287, distance: 53.9
click at [470, 287] on div "Understanding how plants sense and adapt to a changing environment is essential…" at bounding box center [554, 320] width 310 height 158
click at [471, 324] on p "Performing molecular biology analyses of genotype (DNA extraction, PCR)." at bounding box center [554, 328] width 310 height 9
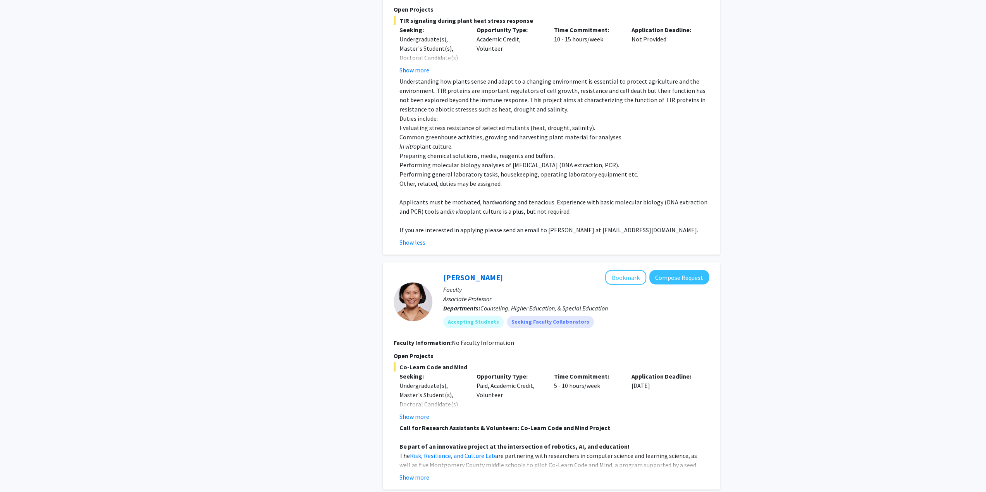
scroll to position [1876, 0]
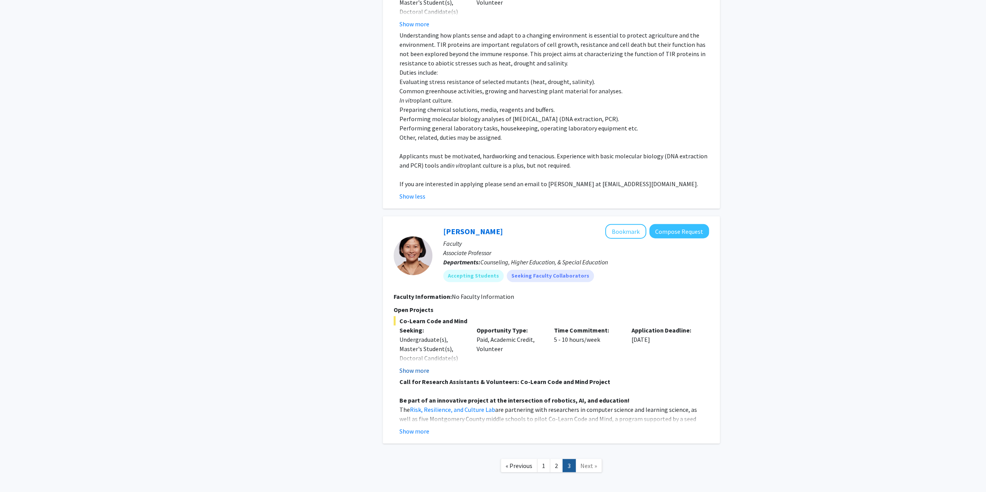
click at [422, 366] on button "Show more" at bounding box center [414, 370] width 30 height 9
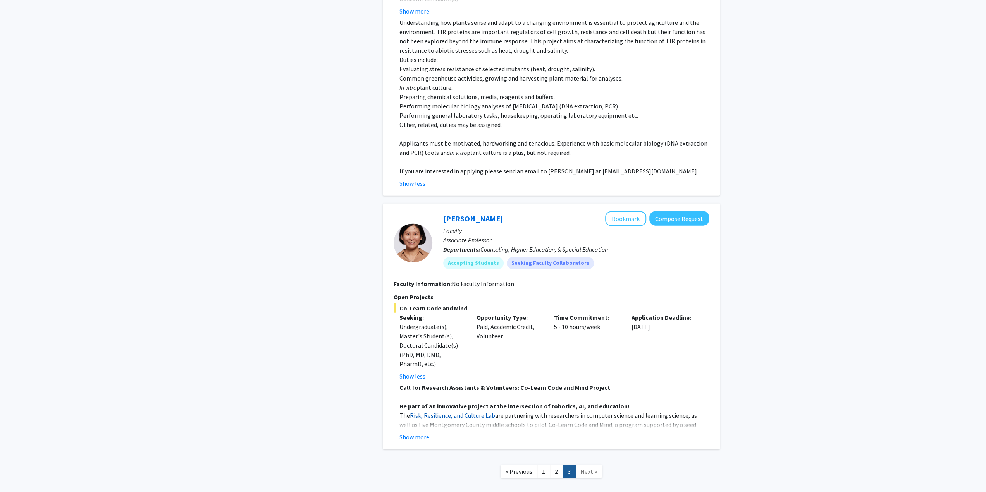
scroll to position [1894, 0]
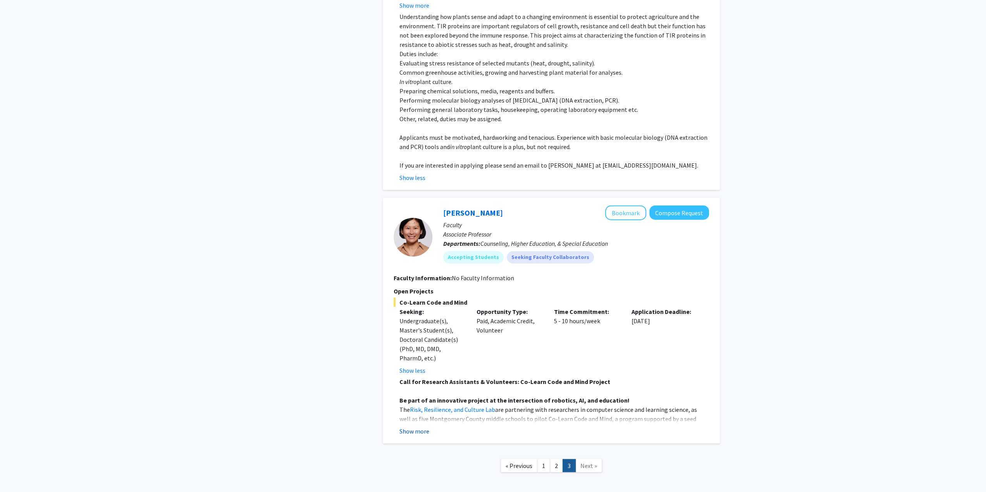
click at [427, 427] on button "Show more" at bounding box center [414, 431] width 30 height 9
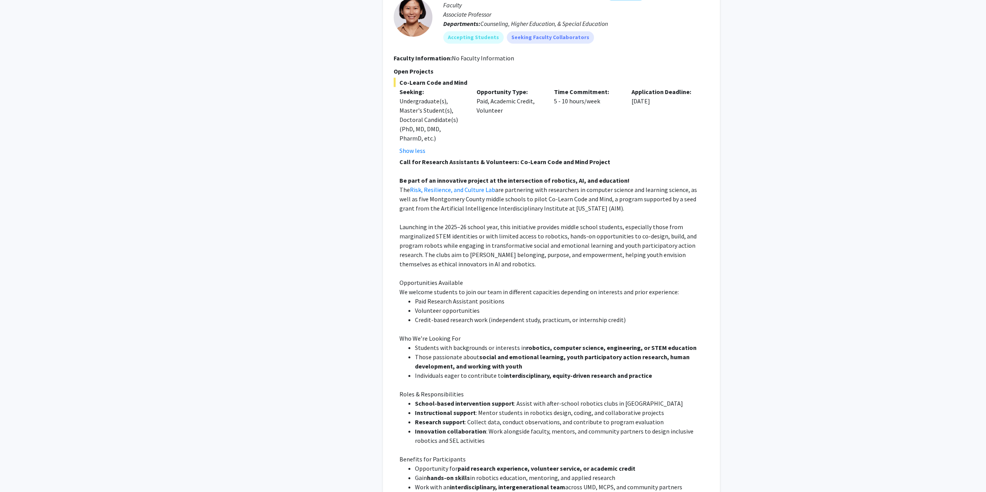
scroll to position [2127, 0]
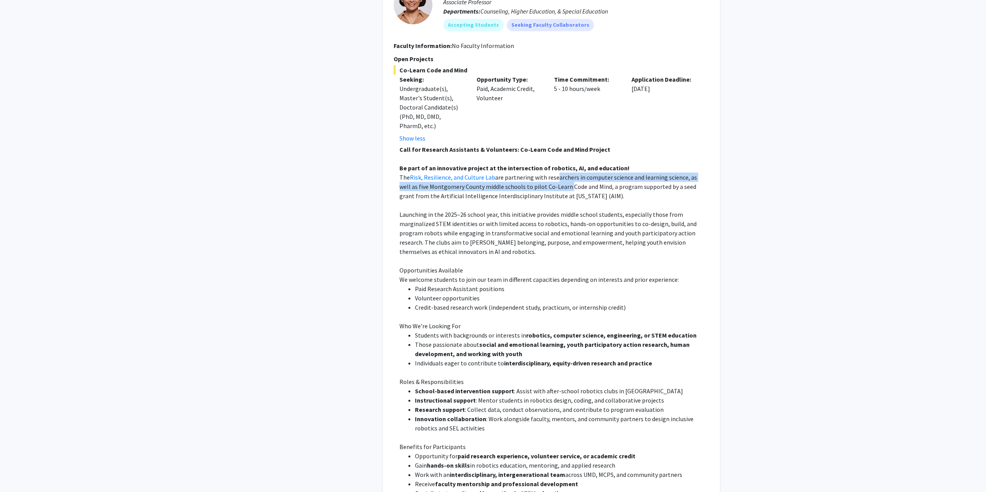
drag, startPoint x: 552, startPoint y: 141, endPoint x: 564, endPoint y: 150, distance: 14.5
click at [556, 174] on span "are partnering with researchers in computer science and learning science, as we…" at bounding box center [548, 187] width 298 height 26
click at [566, 174] on span "are partnering with researchers in computer science and learning science, as we…" at bounding box center [548, 187] width 298 height 26
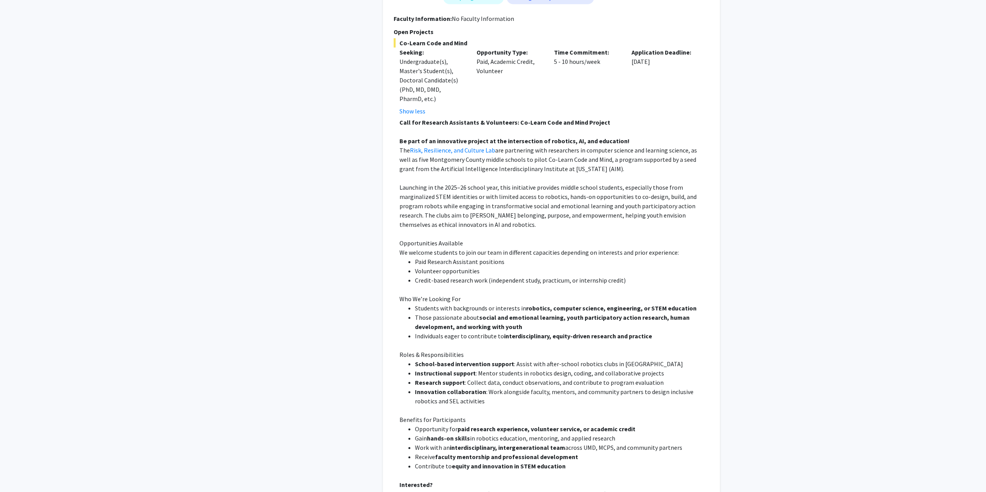
scroll to position [2166, 0]
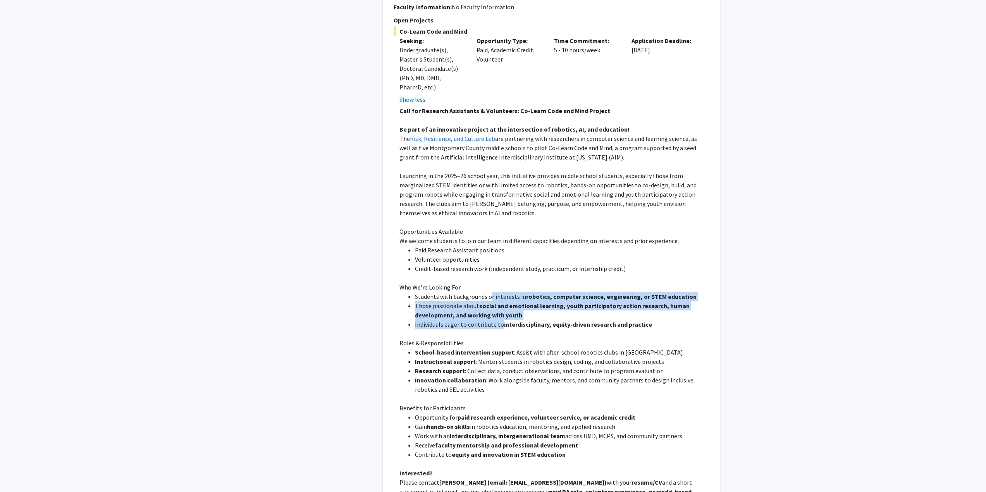
drag, startPoint x: 489, startPoint y: 260, endPoint x: 499, endPoint y: 284, distance: 25.8
click at [499, 292] on ul "Students with backgrounds or interests in robotics, computer science, engineeri…" at bounding box center [554, 310] width 310 height 37
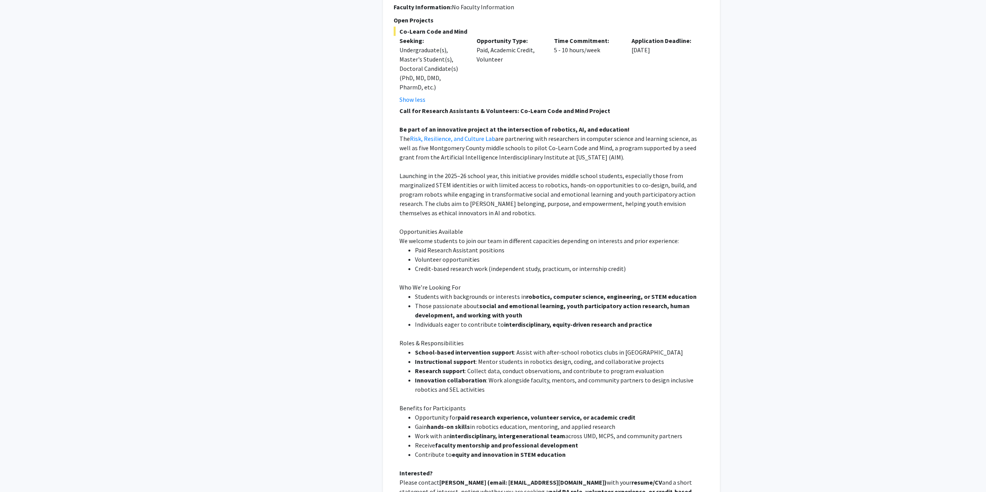
click at [518, 357] on li "Instructional support : Mentor students in robotics design, coding, and collabo…" at bounding box center [562, 361] width 294 height 9
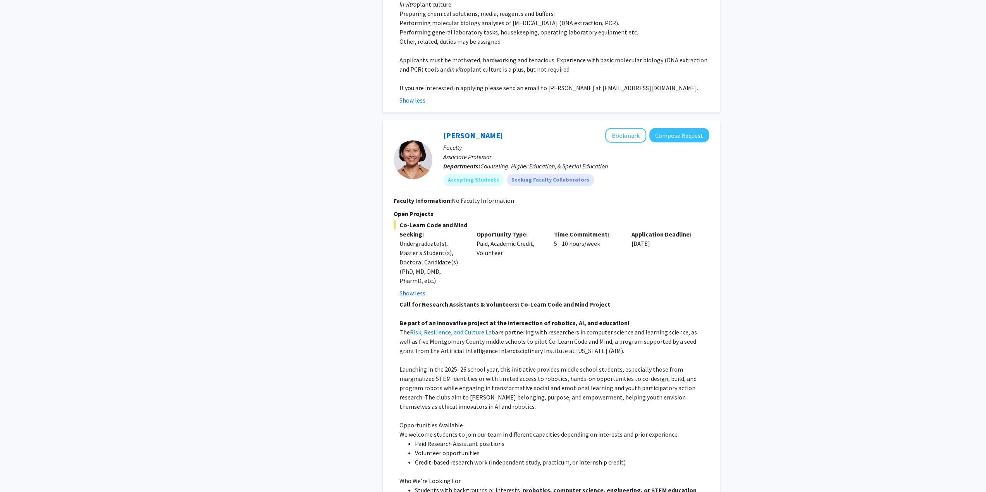
drag, startPoint x: 524, startPoint y: 348, endPoint x: 535, endPoint y: 236, distance: 112.1
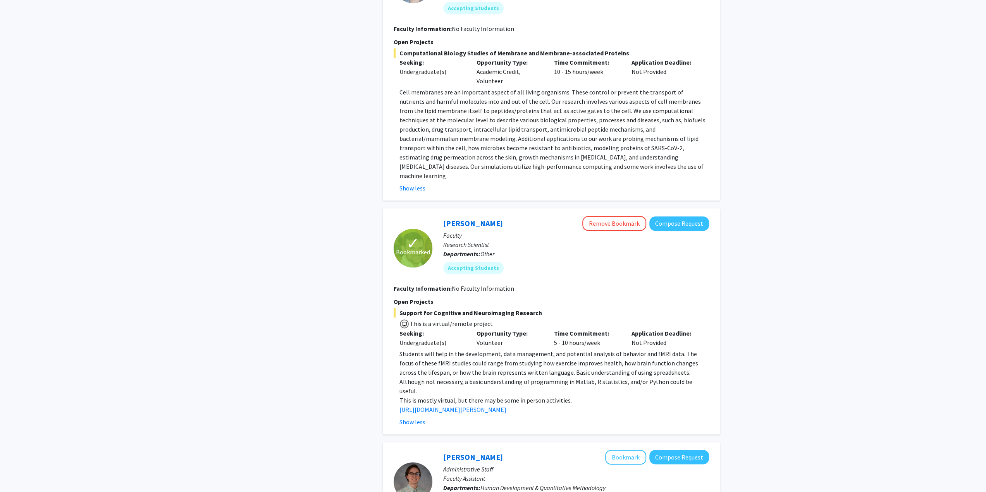
scroll to position [0, 0]
